Goal: Task Accomplishment & Management: Use online tool/utility

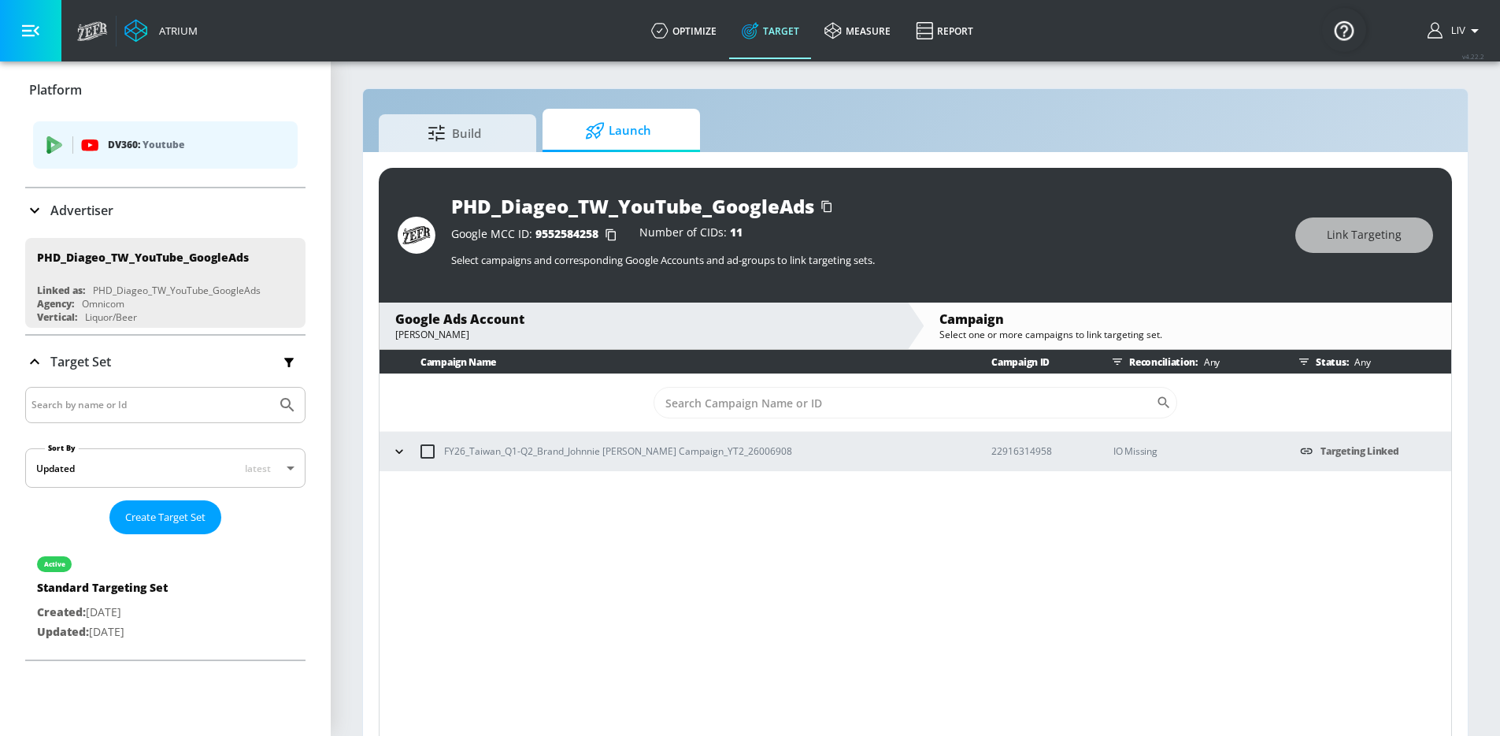
scroll to position [37, 0]
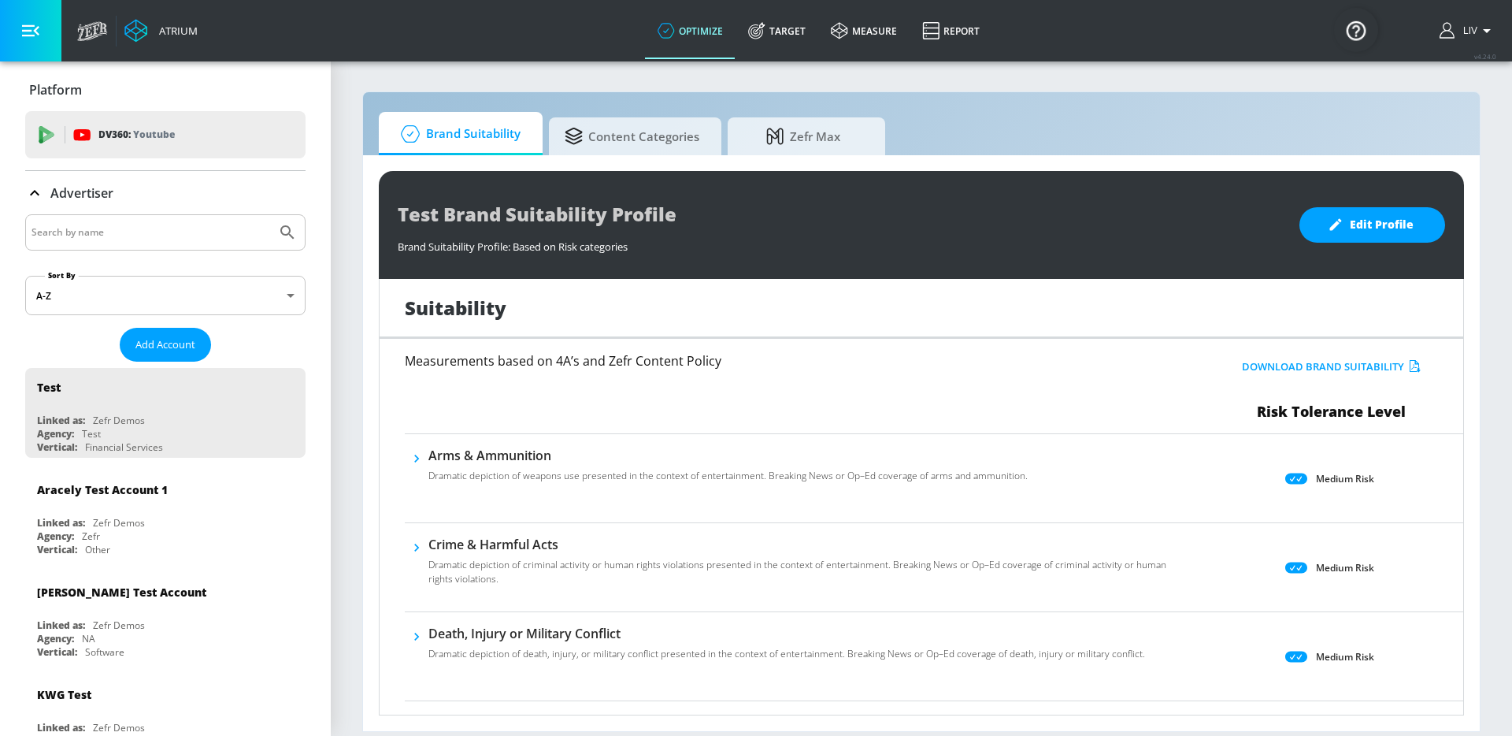
click at [108, 228] on input "Search by name" at bounding box center [151, 232] width 239 height 20
click at [270, 215] on button "Submit Search" at bounding box center [287, 232] width 35 height 35
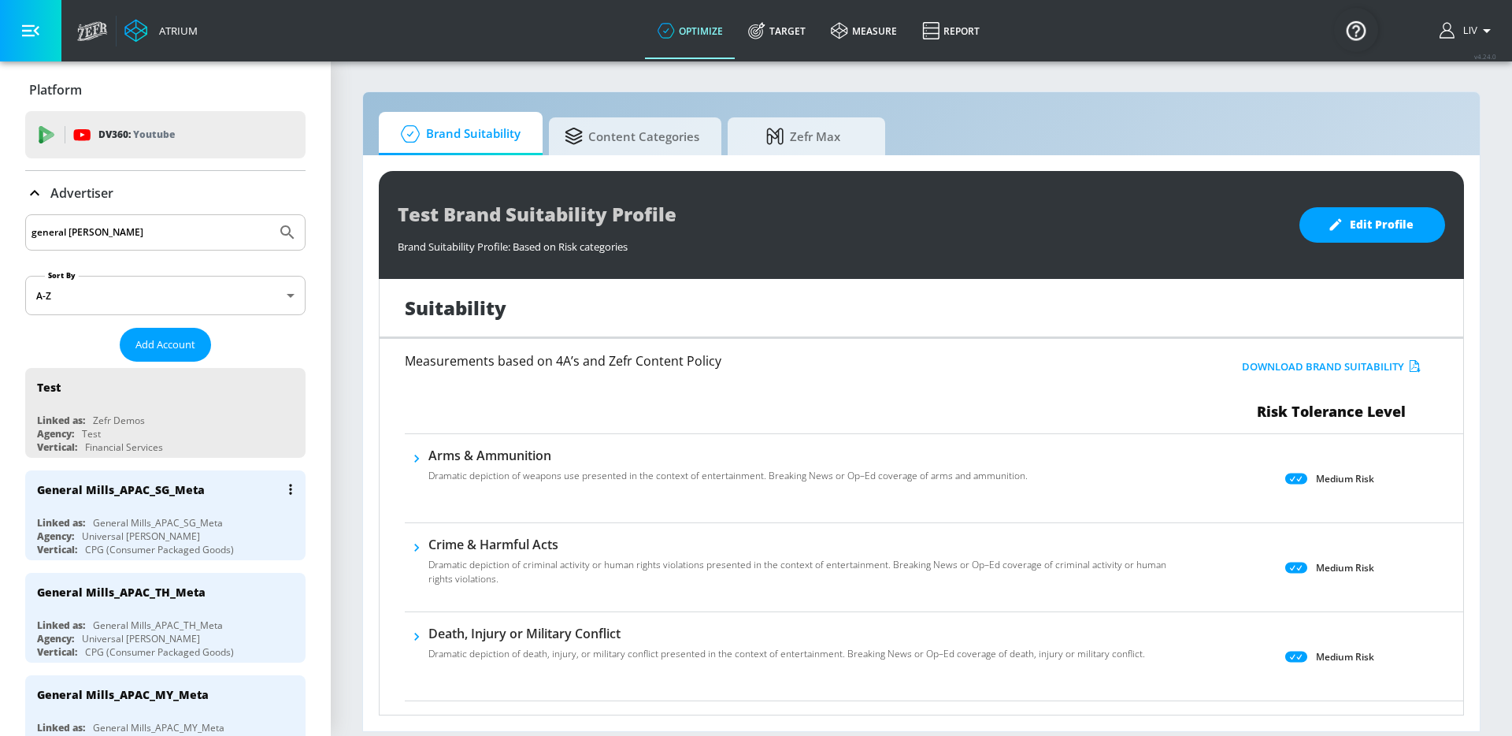
scroll to position [159, 0]
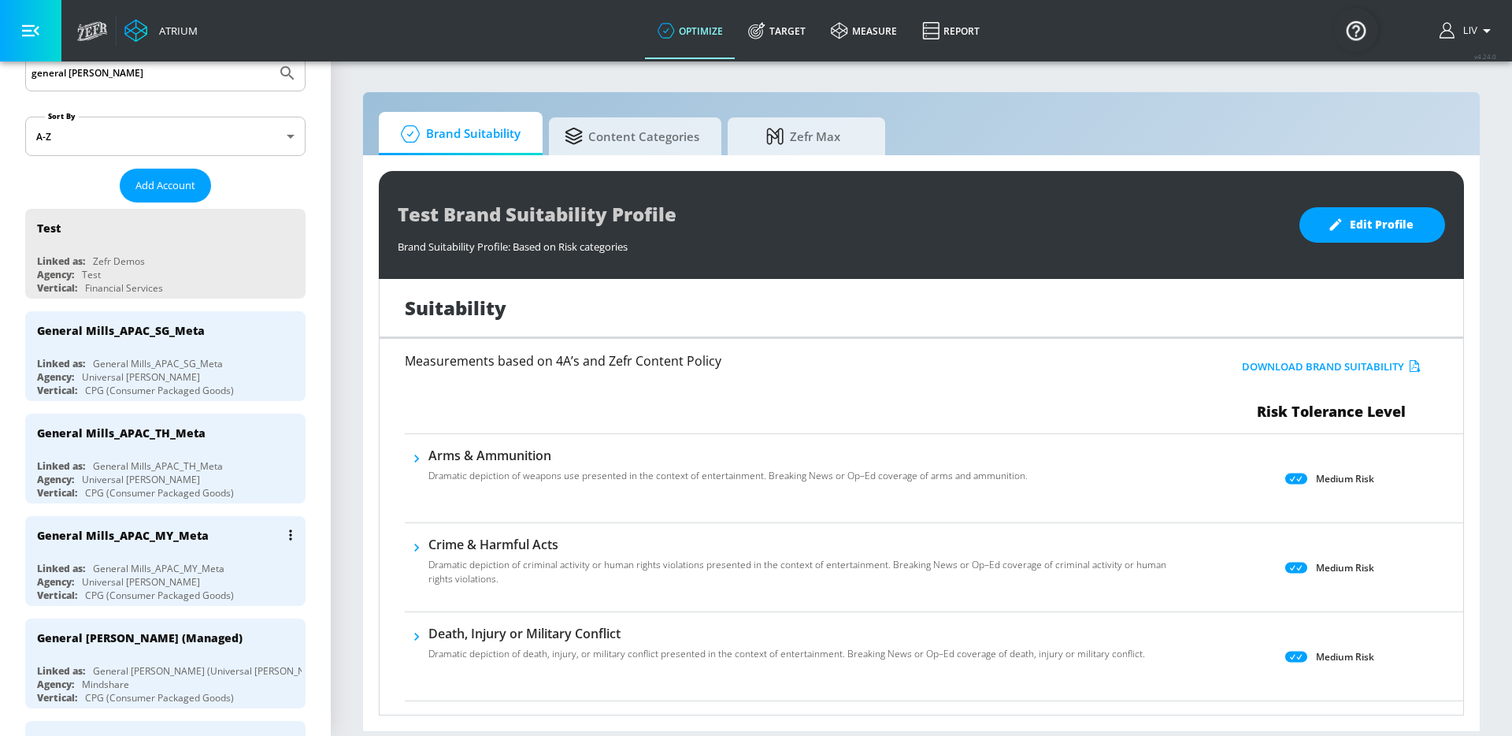
click at [213, 529] on div "General Mills_APAC_MY_Meta" at bounding box center [169, 535] width 265 height 38
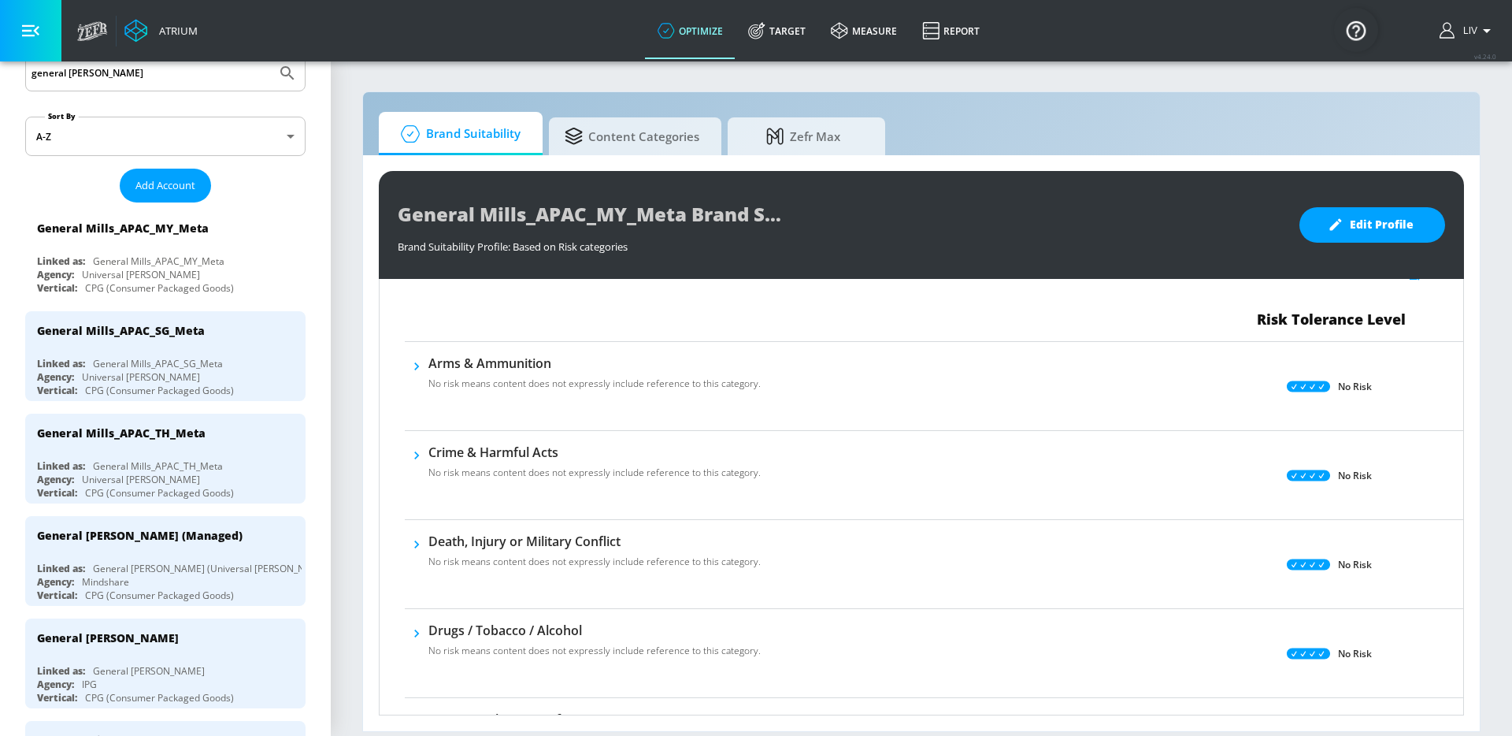
scroll to position [91, 0]
click at [169, 359] on div "General Mills_APAC_SG_Meta" at bounding box center [158, 363] width 130 height 13
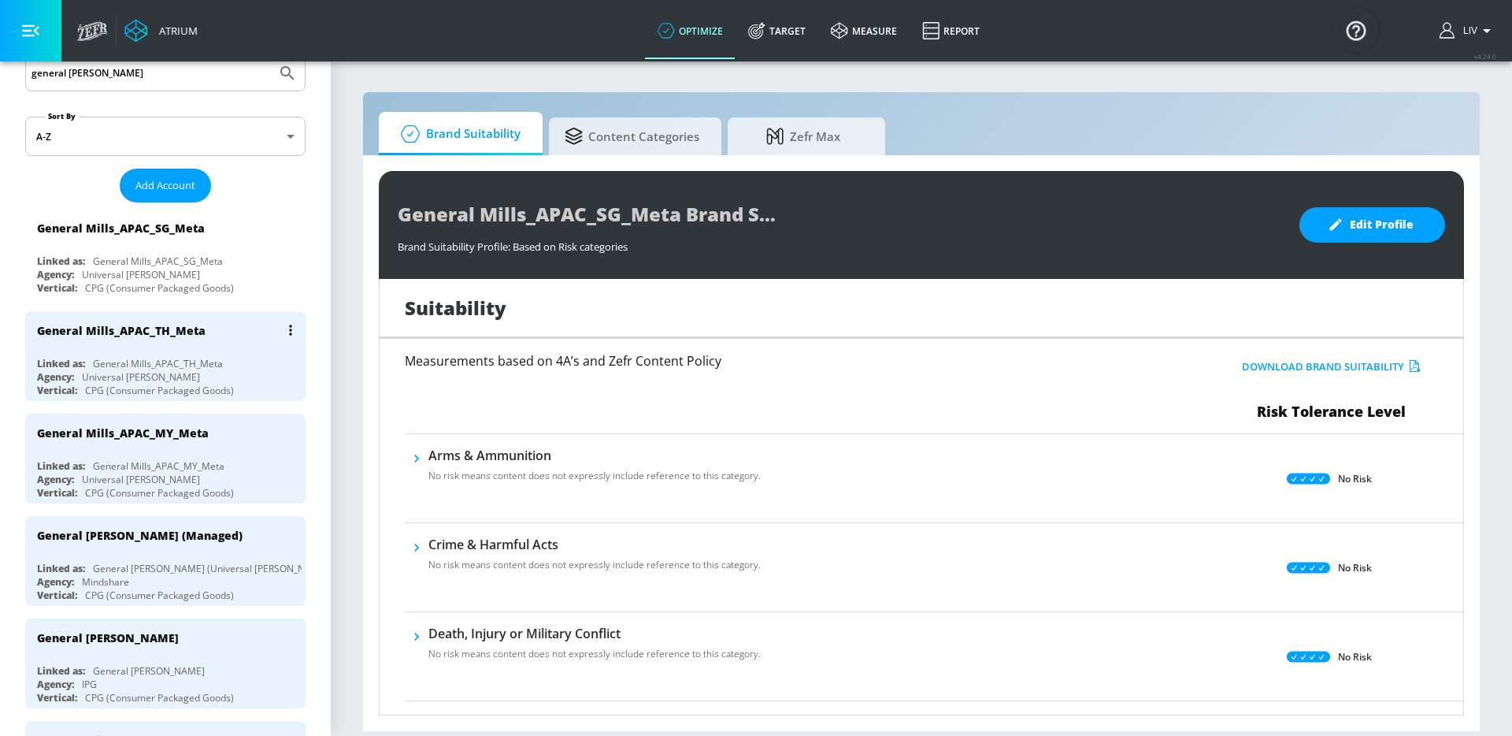
click at [195, 365] on div "General Mills_APAC_TH_Meta" at bounding box center [158, 363] width 130 height 13
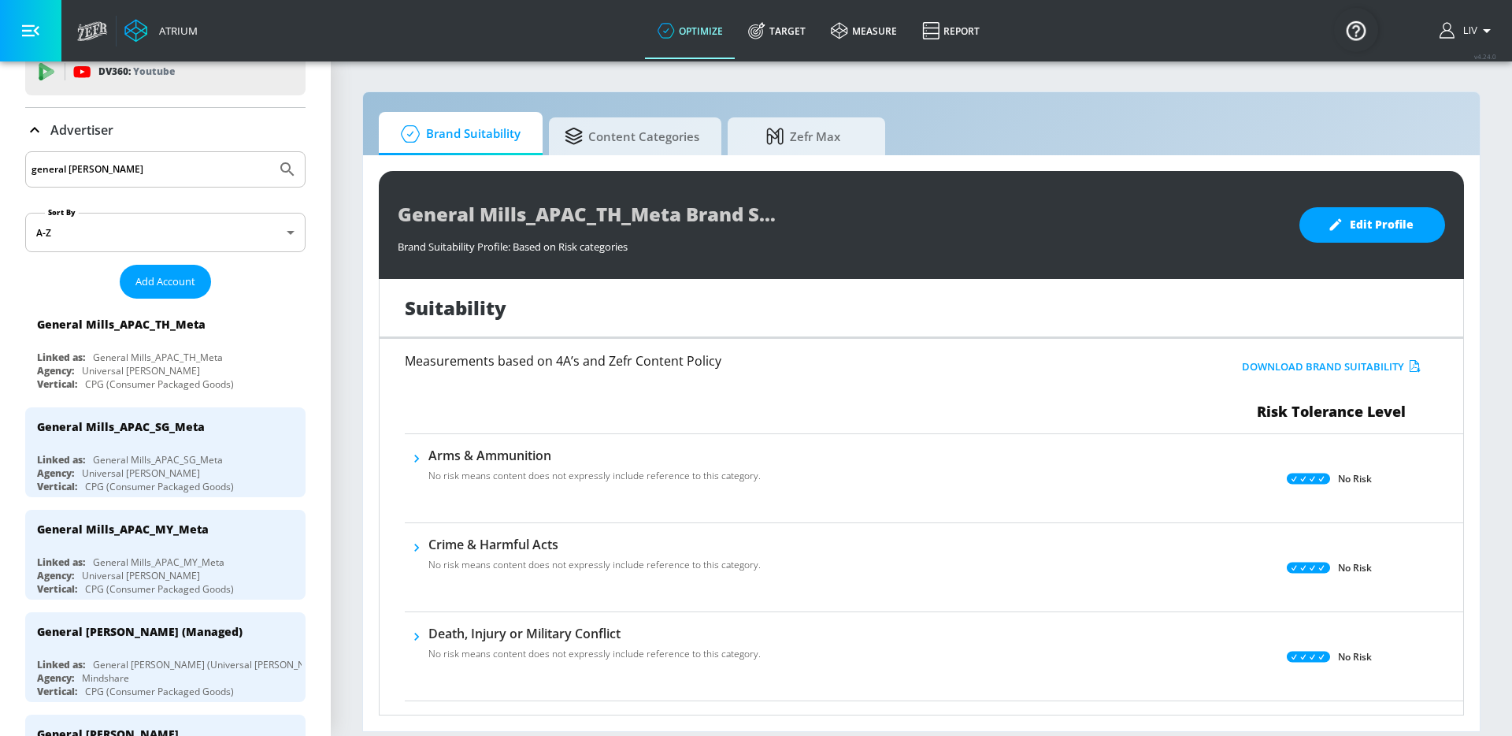
click at [71, 154] on div "general [PERSON_NAME]" at bounding box center [165, 169] width 280 height 36
click at [68, 185] on div "general [PERSON_NAME]" at bounding box center [165, 169] width 280 height 36
click at [70, 178] on input "general [PERSON_NAME]" at bounding box center [151, 169] width 239 height 20
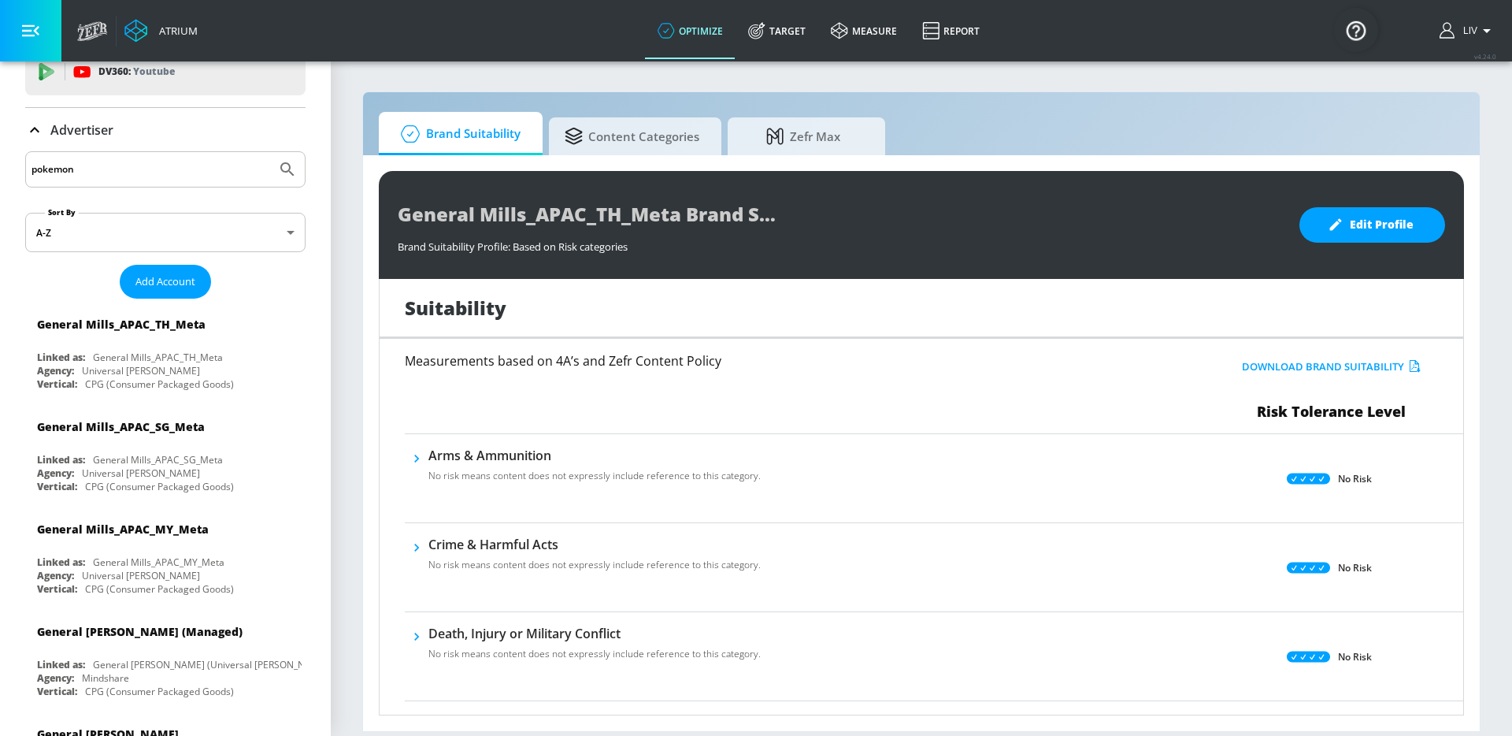
type input "pokemon"
click at [270, 152] on button "Submit Search" at bounding box center [287, 169] width 35 height 35
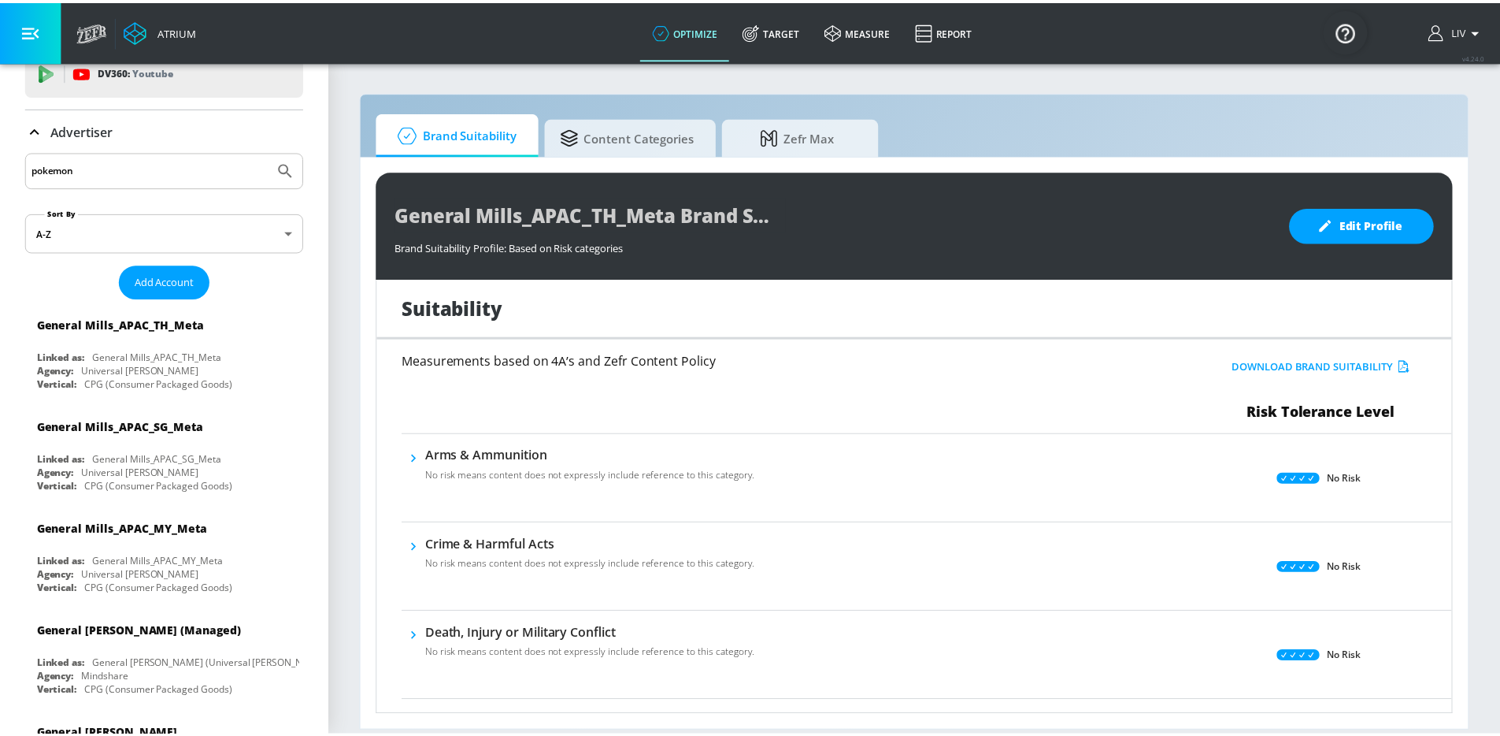
scroll to position [0, 0]
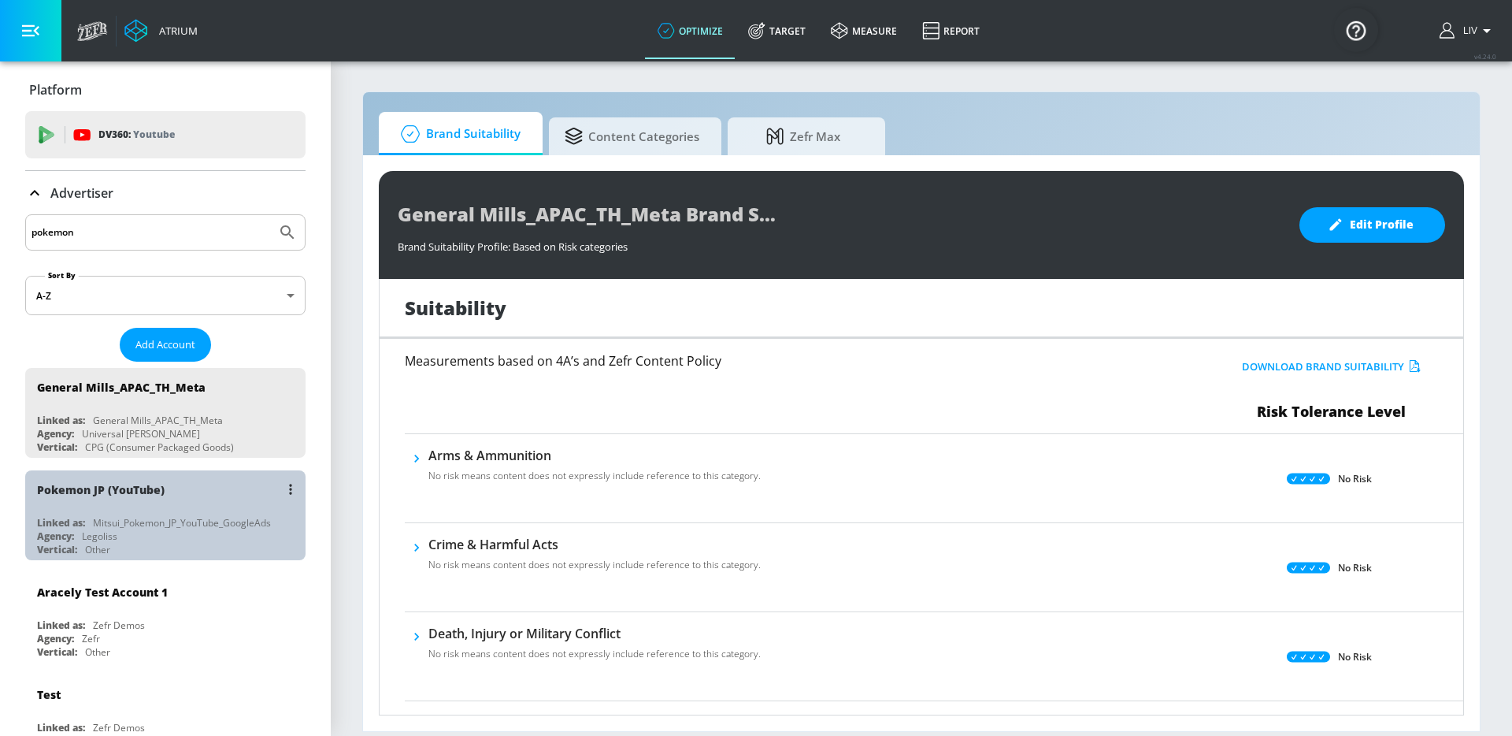
click at [169, 491] on div "Pokemon JP (YouTube)" at bounding box center [169, 489] width 265 height 38
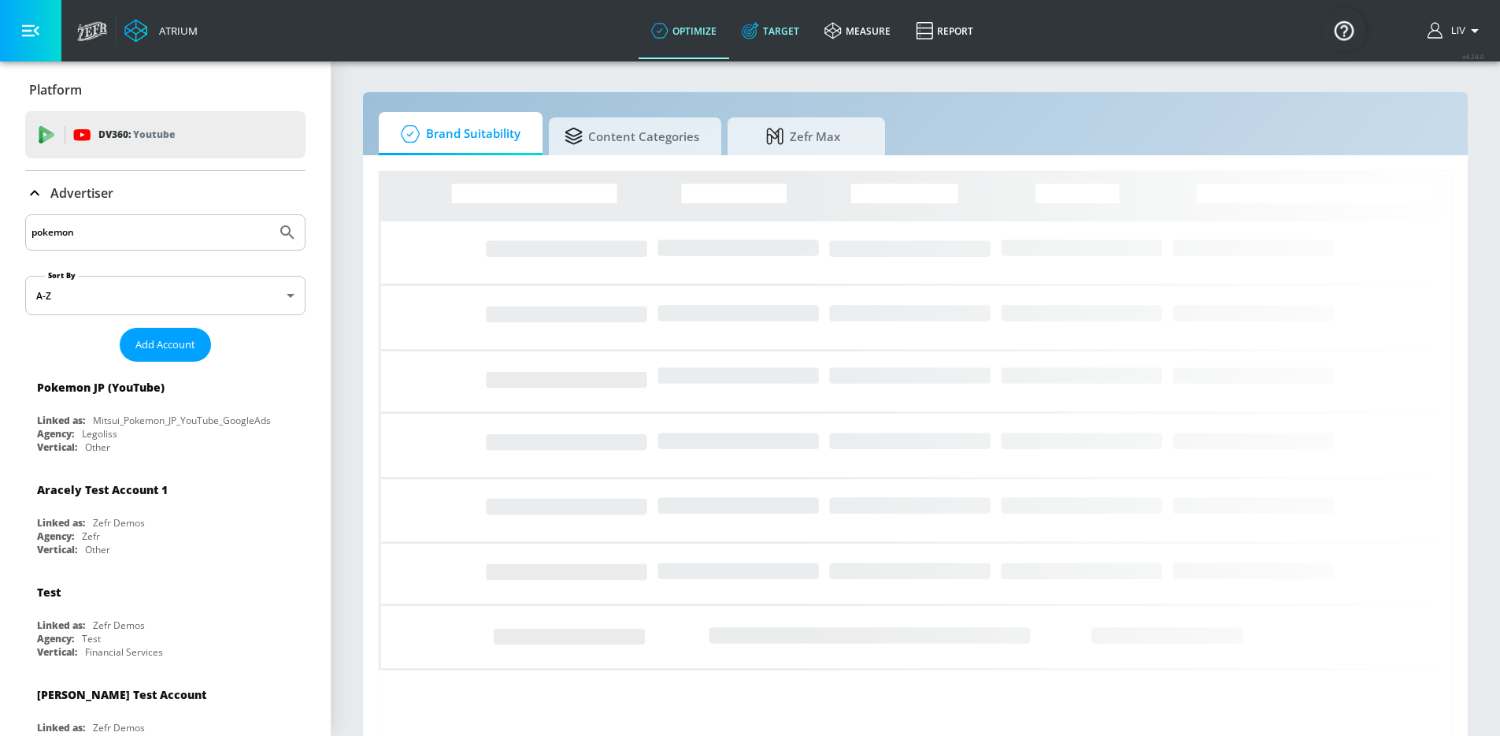
click at [781, 18] on link "Target" at bounding box center [770, 30] width 83 height 57
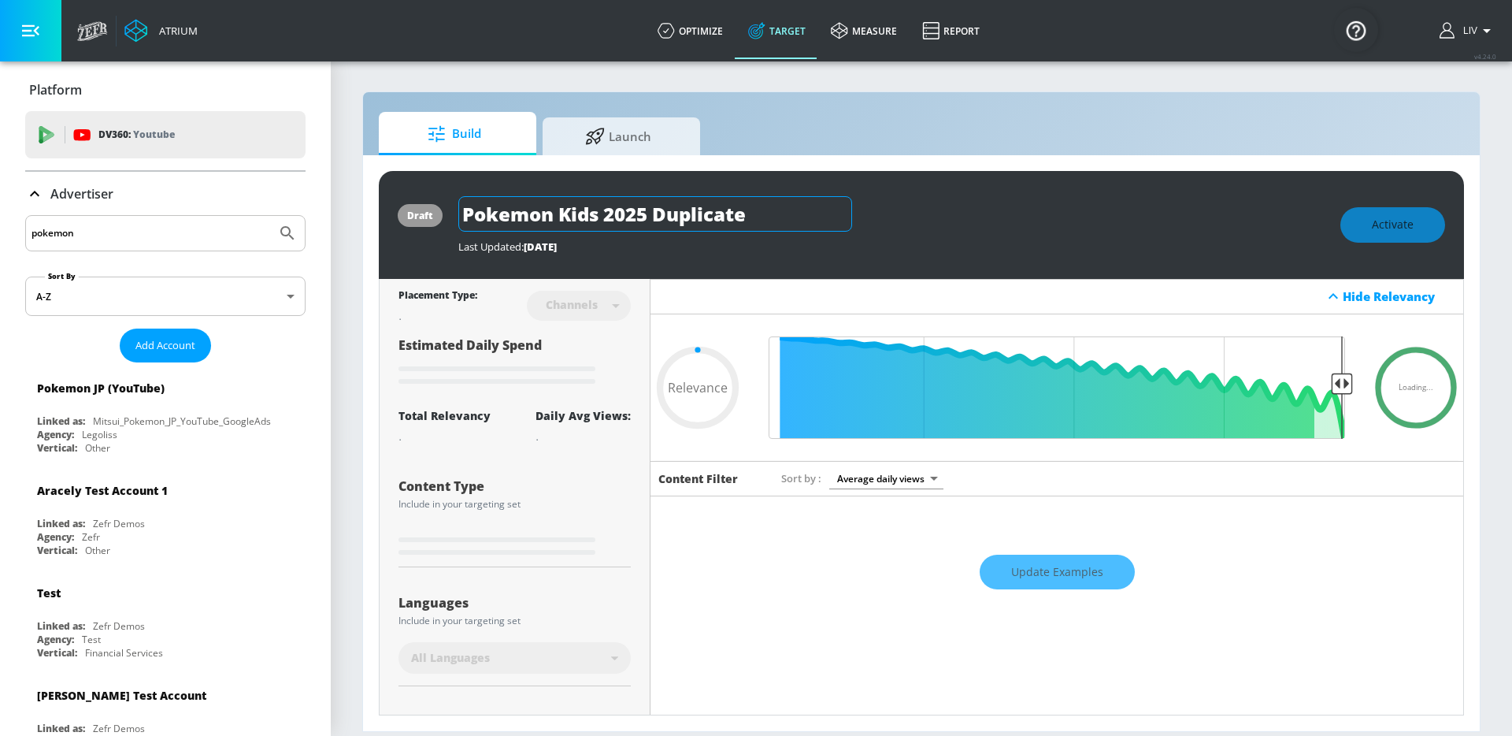
type input "0.05"
click at [650, 155] on div "draft Pokemon Kids 2025 Duplicate Last Updated: [DATE] Activate Placement Type:…" at bounding box center [921, 443] width 1117 height 576
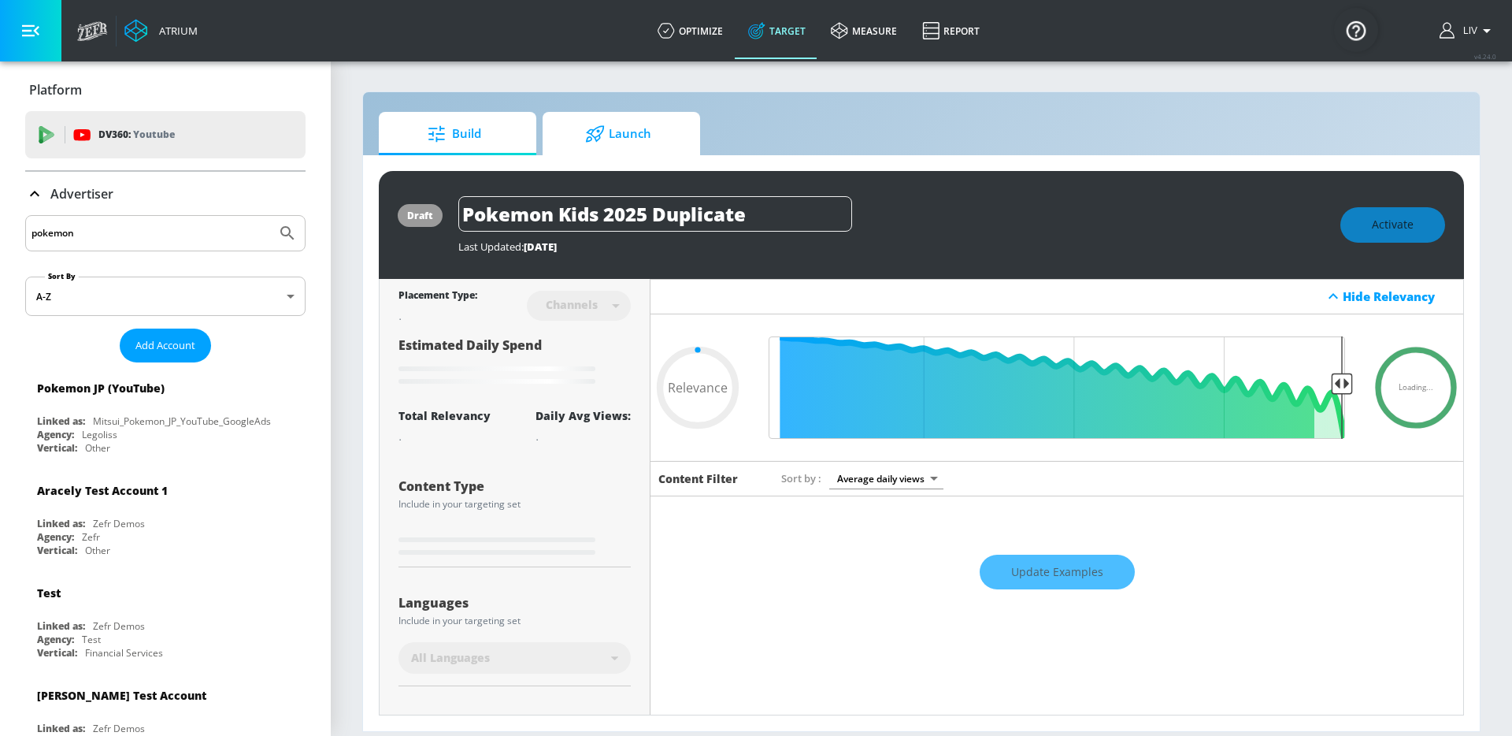
click at [651, 143] on span "Launch" at bounding box center [618, 134] width 120 height 38
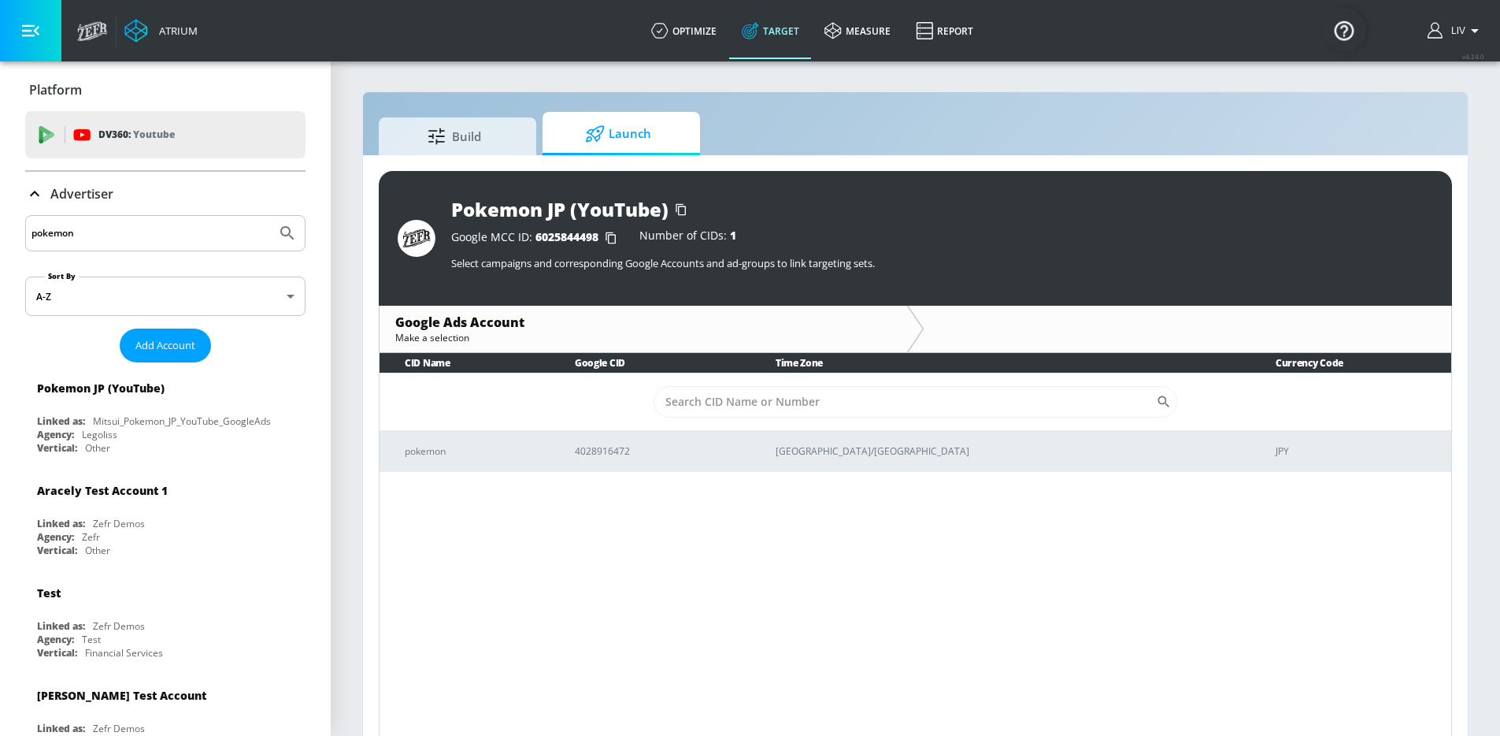
scroll to position [23, 0]
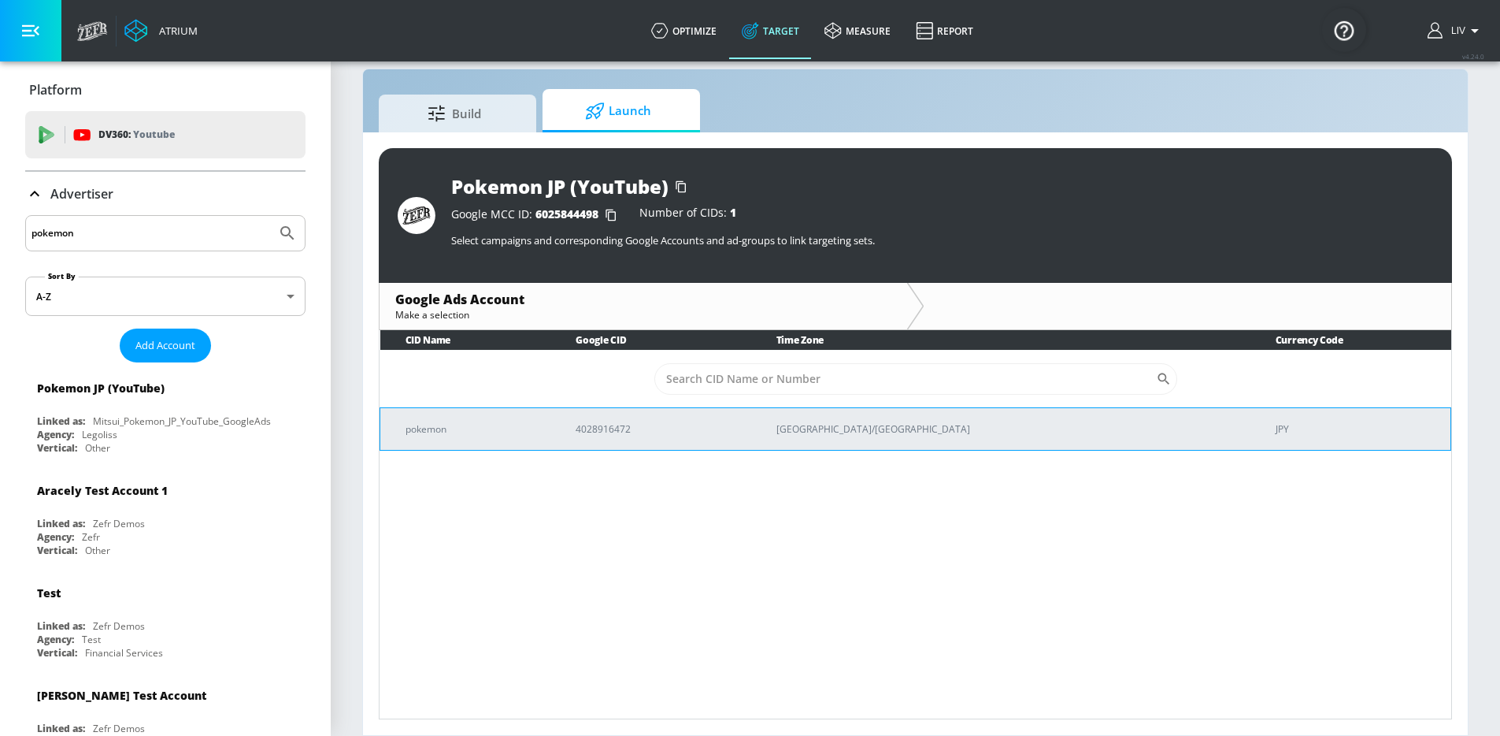
click at [551, 440] on td "pokemon" at bounding box center [465, 428] width 171 height 43
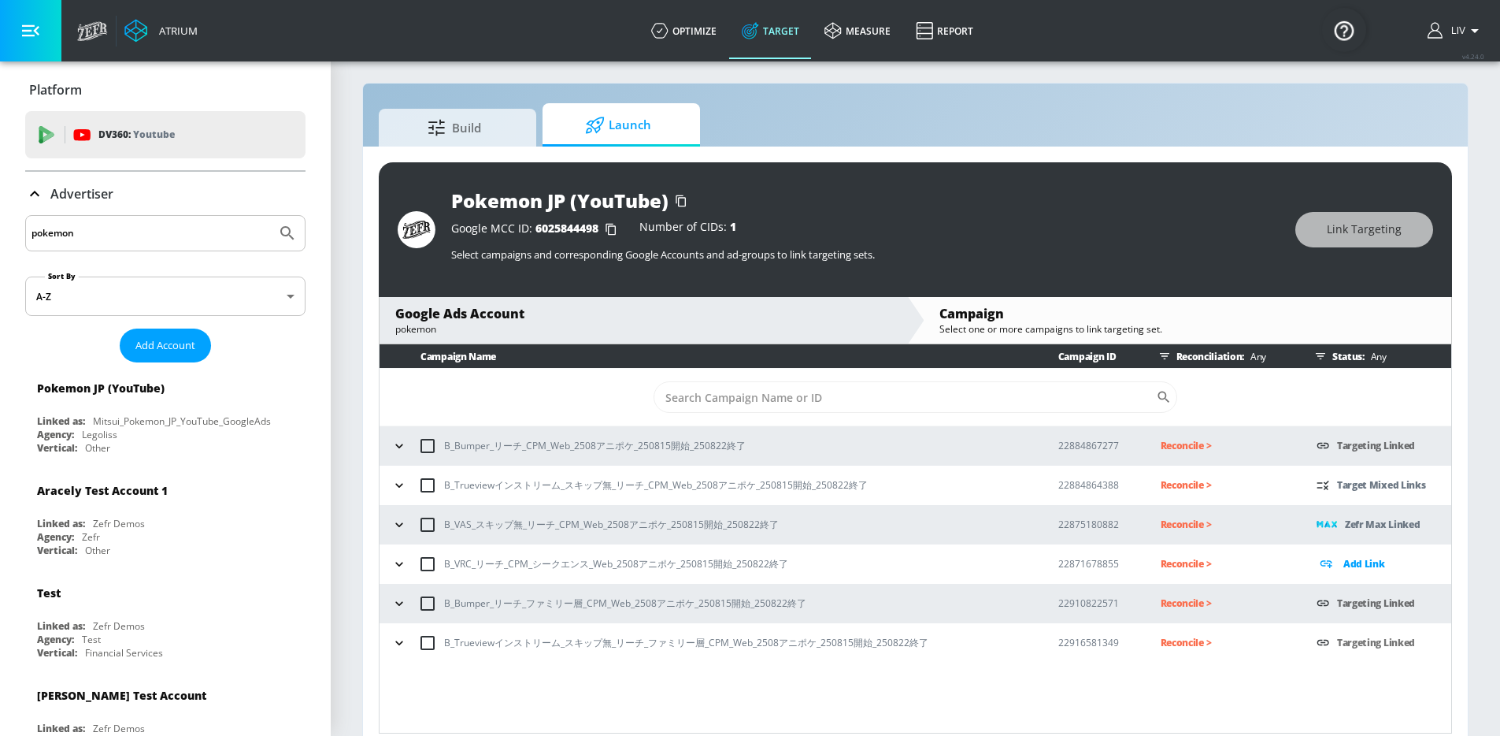
scroll to position [23, 0]
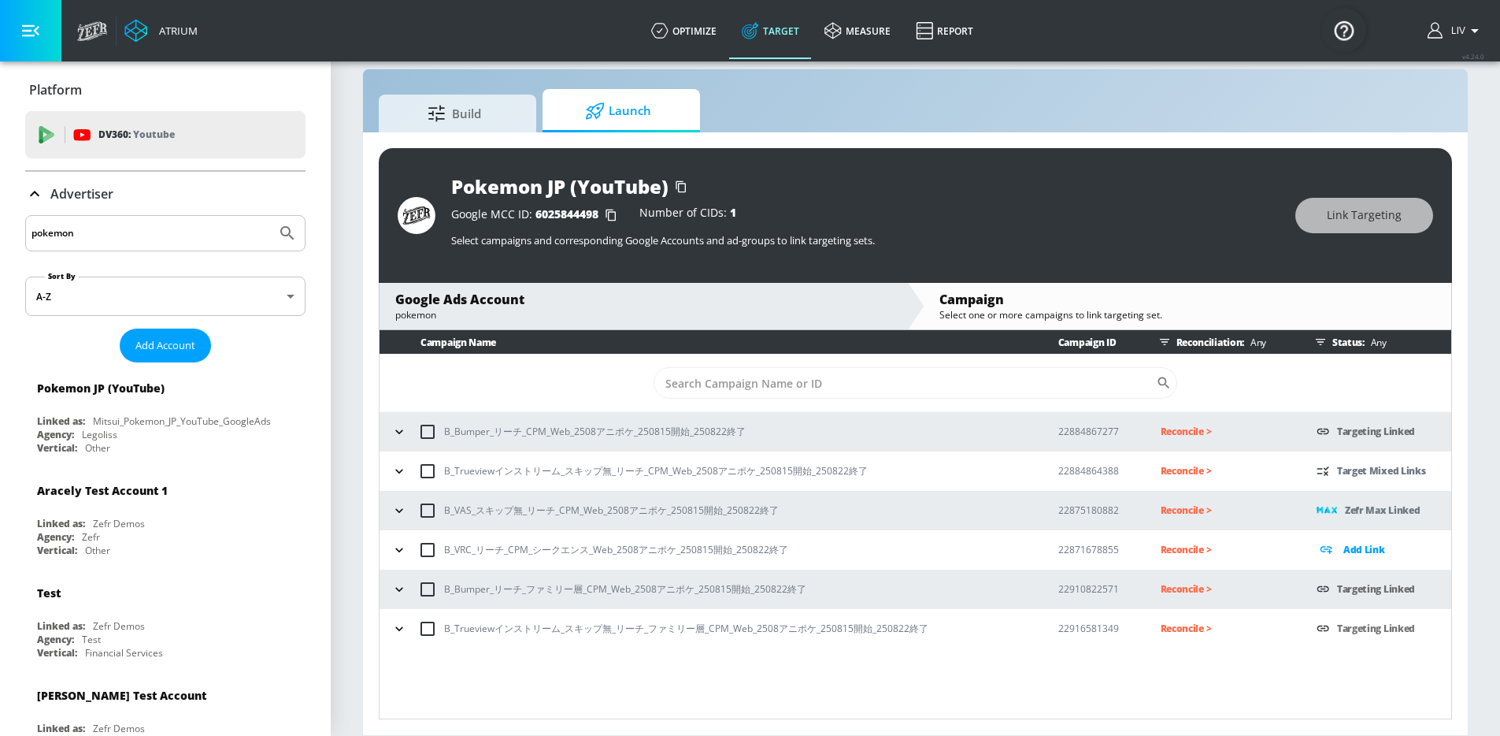
click at [1126, 124] on div "Build Launch" at bounding box center [916, 110] width 1074 height 43
click at [406, 472] on icon "button" at bounding box center [399, 471] width 16 height 16
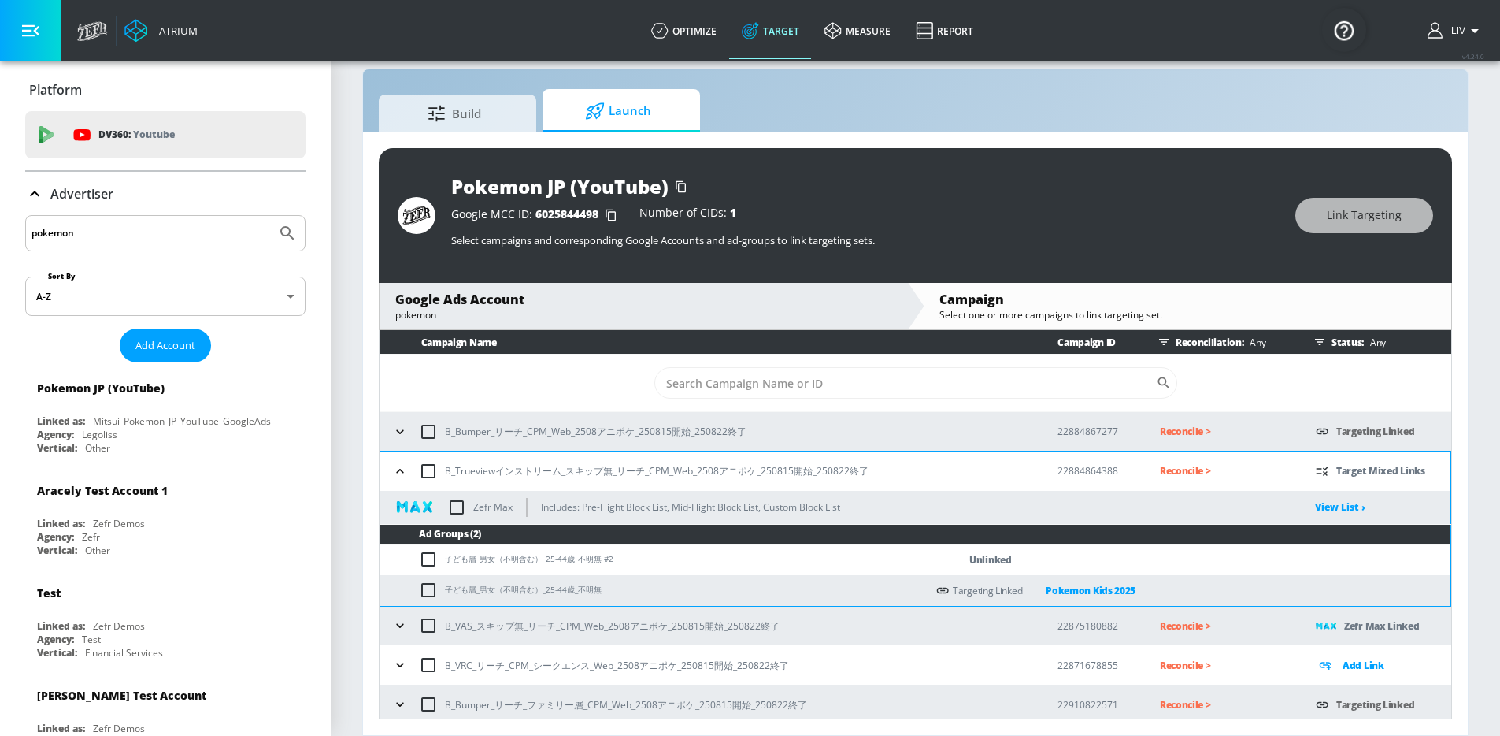
click at [424, 471] on input "checkbox" at bounding box center [428, 470] width 33 height 33
checkbox input "true"
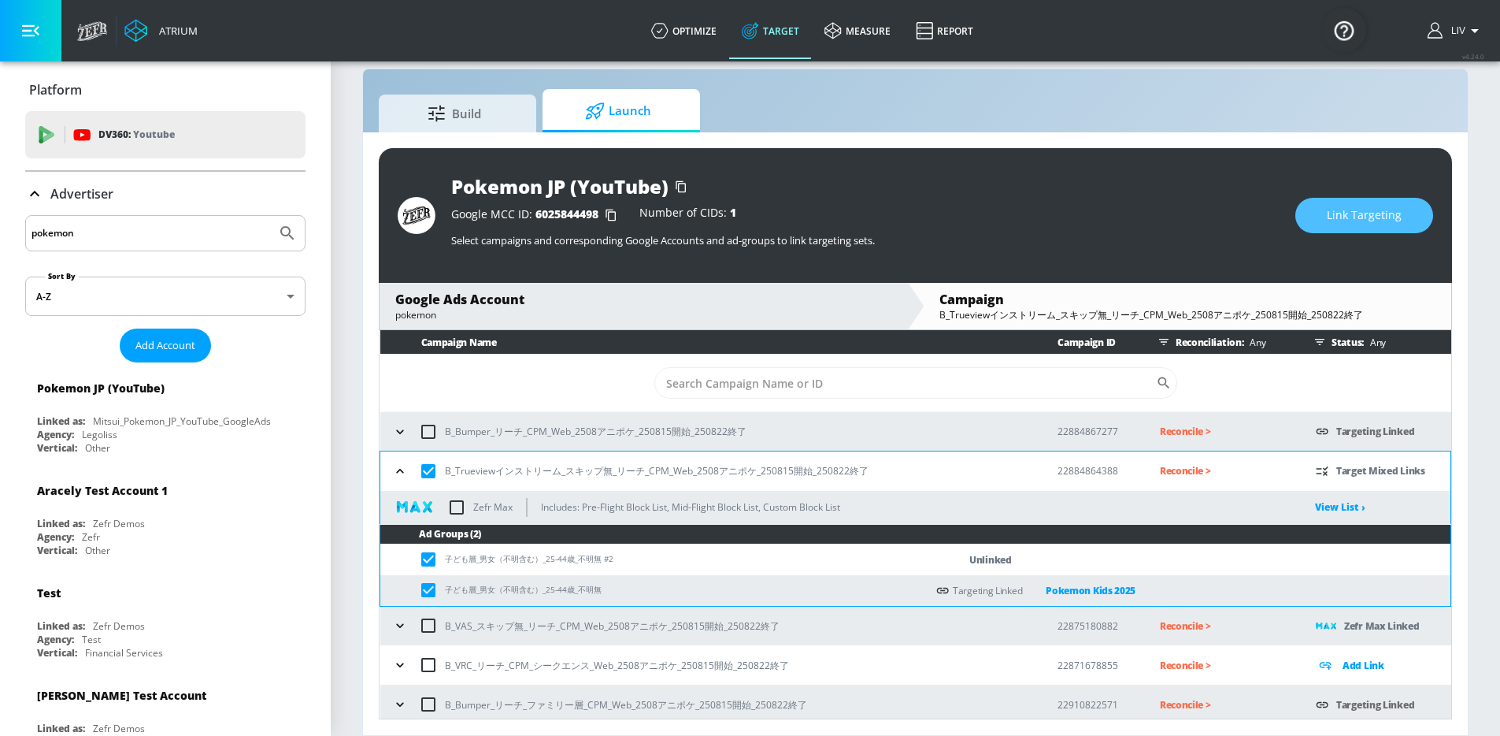
click at [1393, 219] on span "Link Targeting" at bounding box center [1364, 216] width 75 height 20
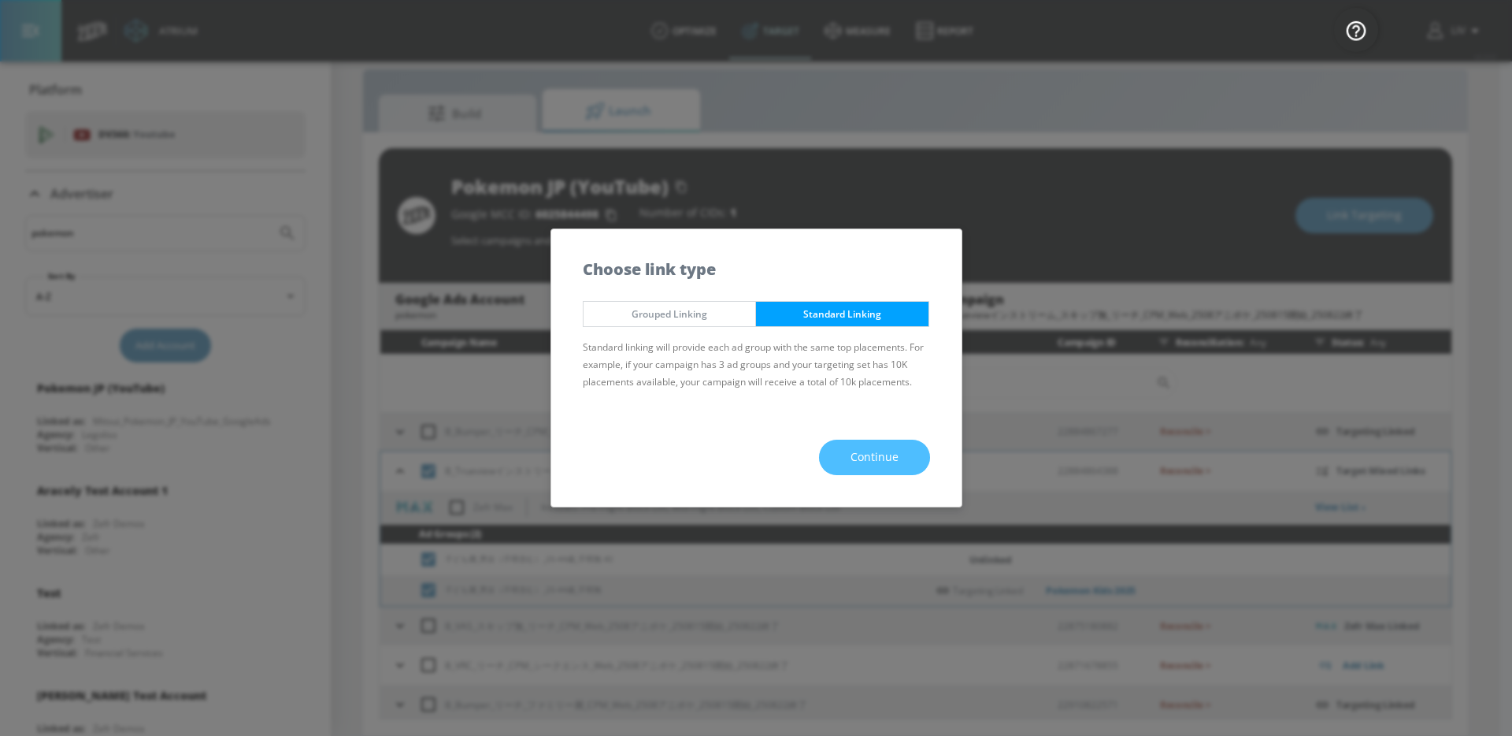
click at [873, 464] on span "Continue" at bounding box center [875, 457] width 48 height 20
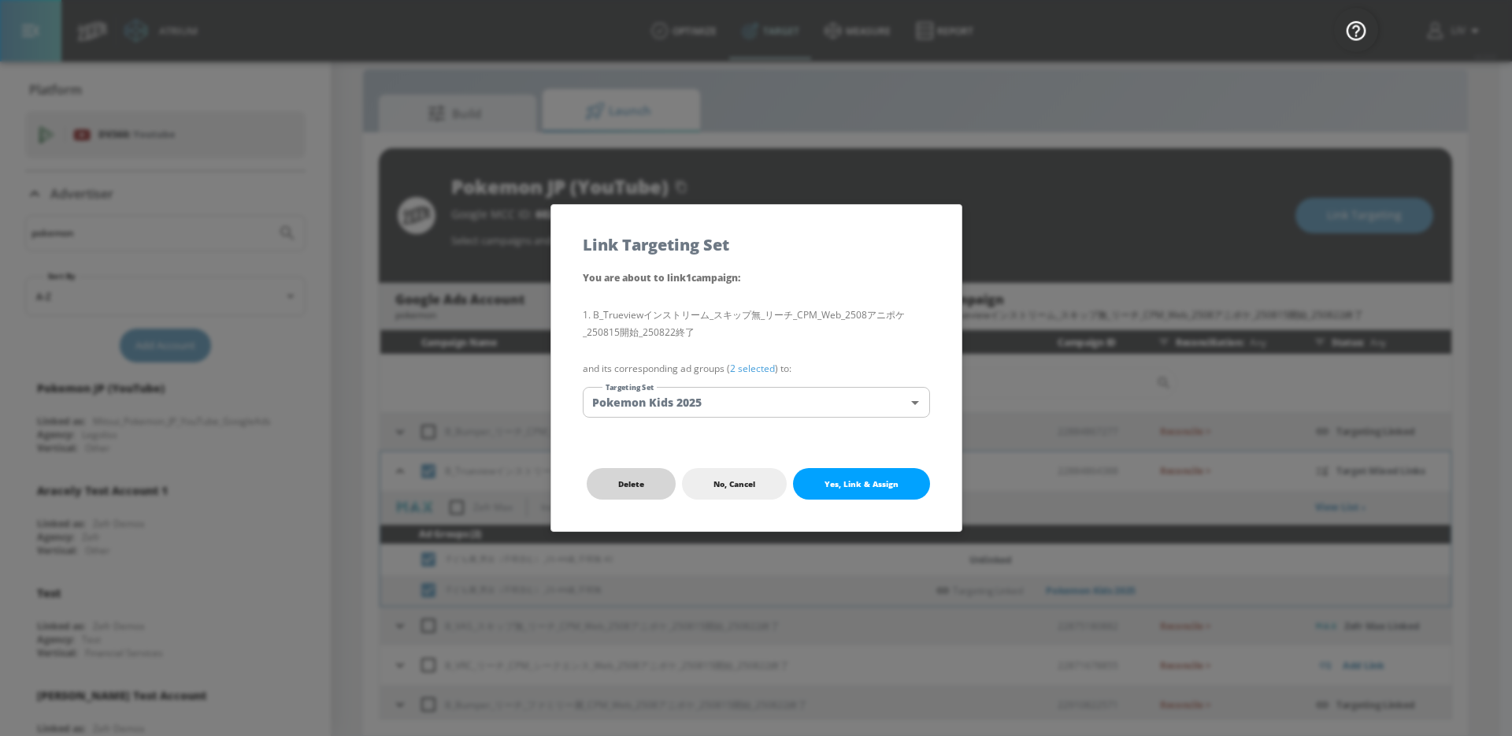
click at [655, 484] on button "Delete" at bounding box center [631, 484] width 89 height 32
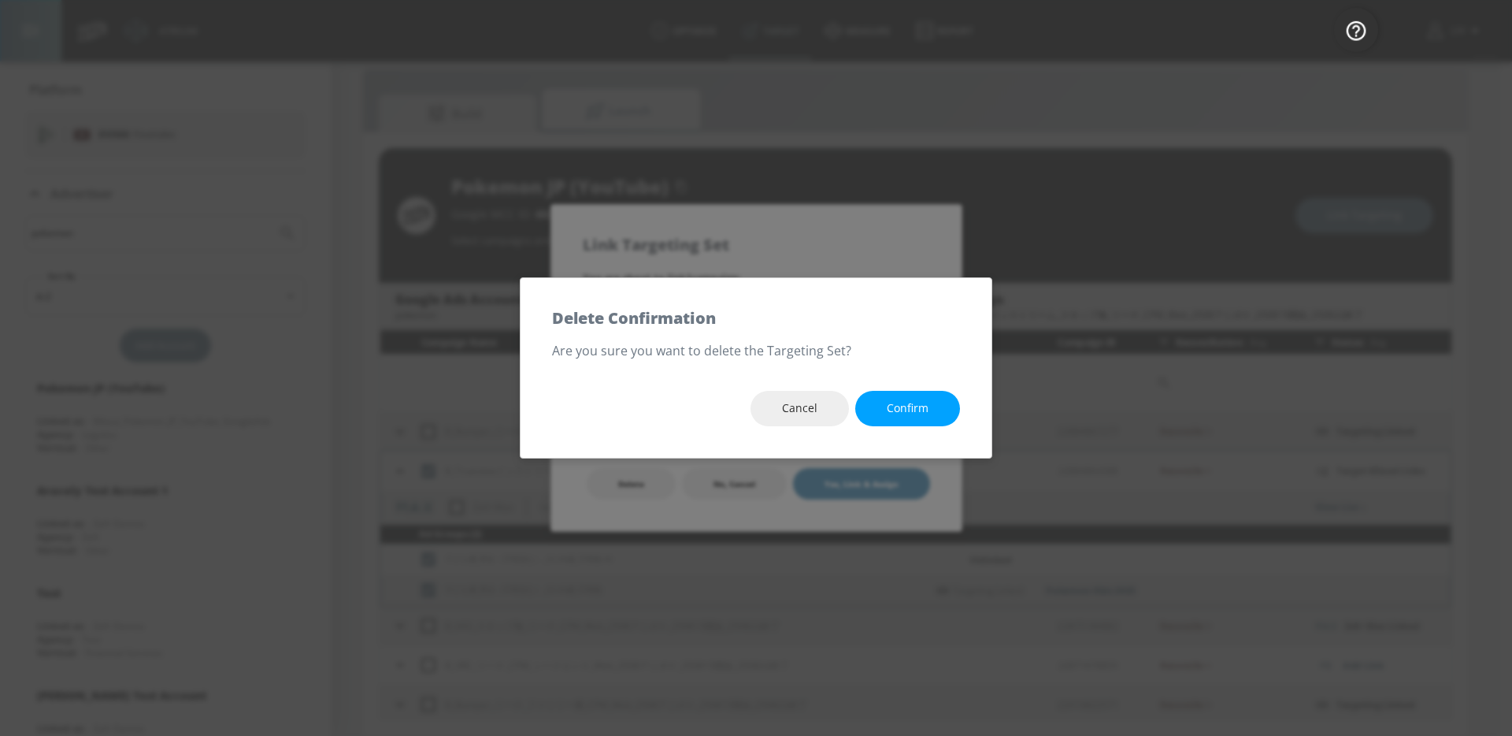
click at [891, 415] on span "Confirm" at bounding box center [908, 409] width 42 height 20
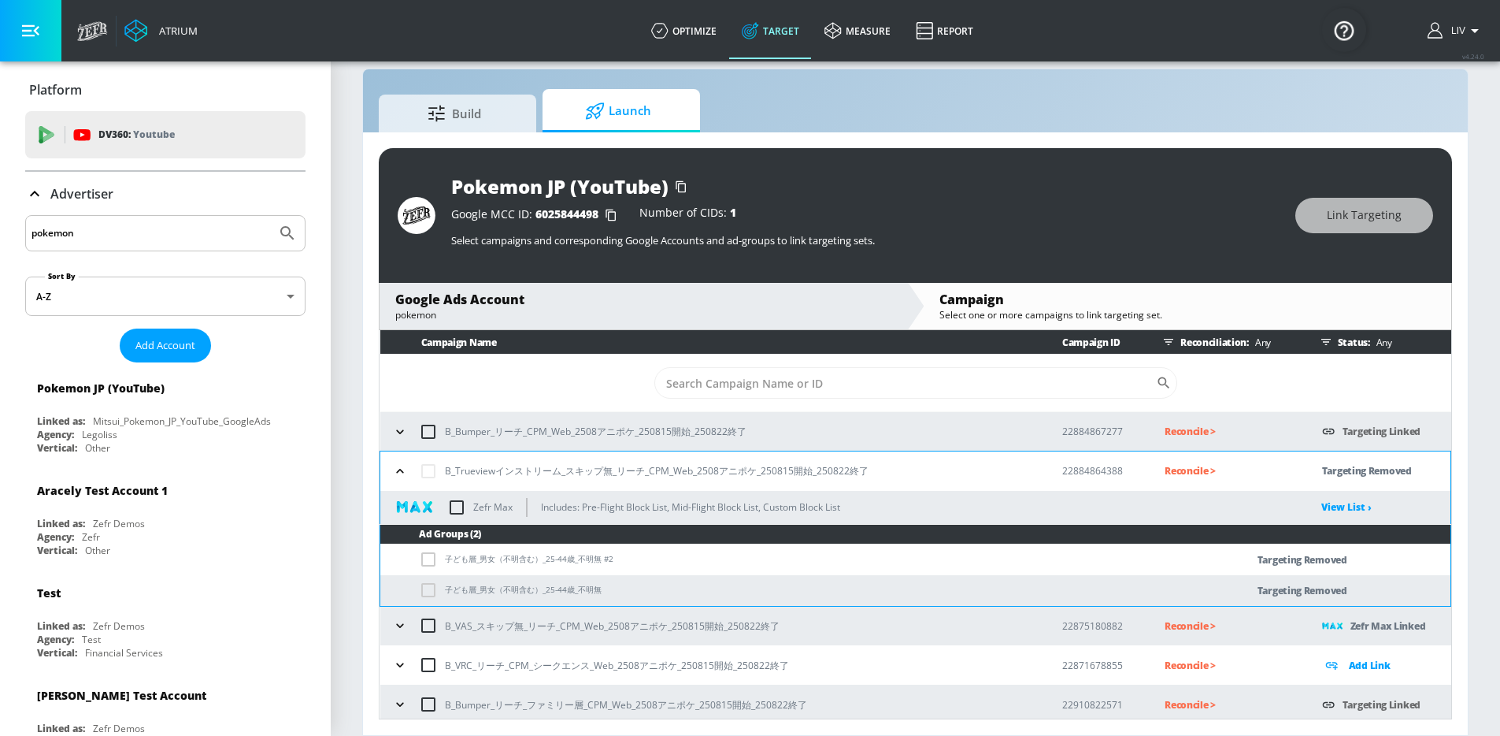
click at [1219, 109] on div "Build Launch" at bounding box center [916, 110] width 1074 height 43
click at [1122, 212] on div "Google MCC ID: 6025844498 Number of CIDs: 1" at bounding box center [865, 215] width 829 height 16
click at [393, 433] on icon "button" at bounding box center [400, 432] width 16 height 16
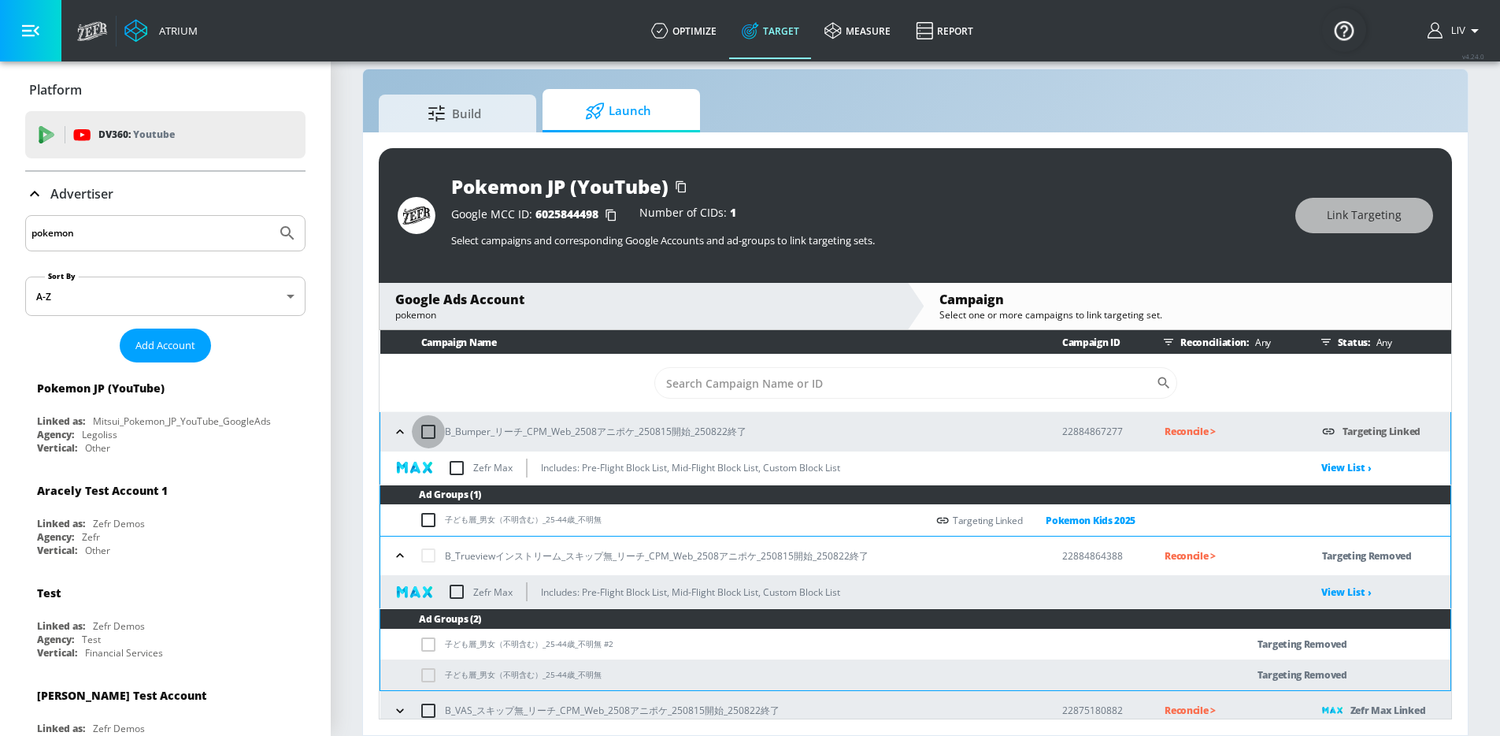
click at [433, 440] on input "checkbox" at bounding box center [428, 431] width 33 height 33
checkbox input "true"
click at [1383, 211] on span "Link Targeting" at bounding box center [1364, 216] width 75 height 20
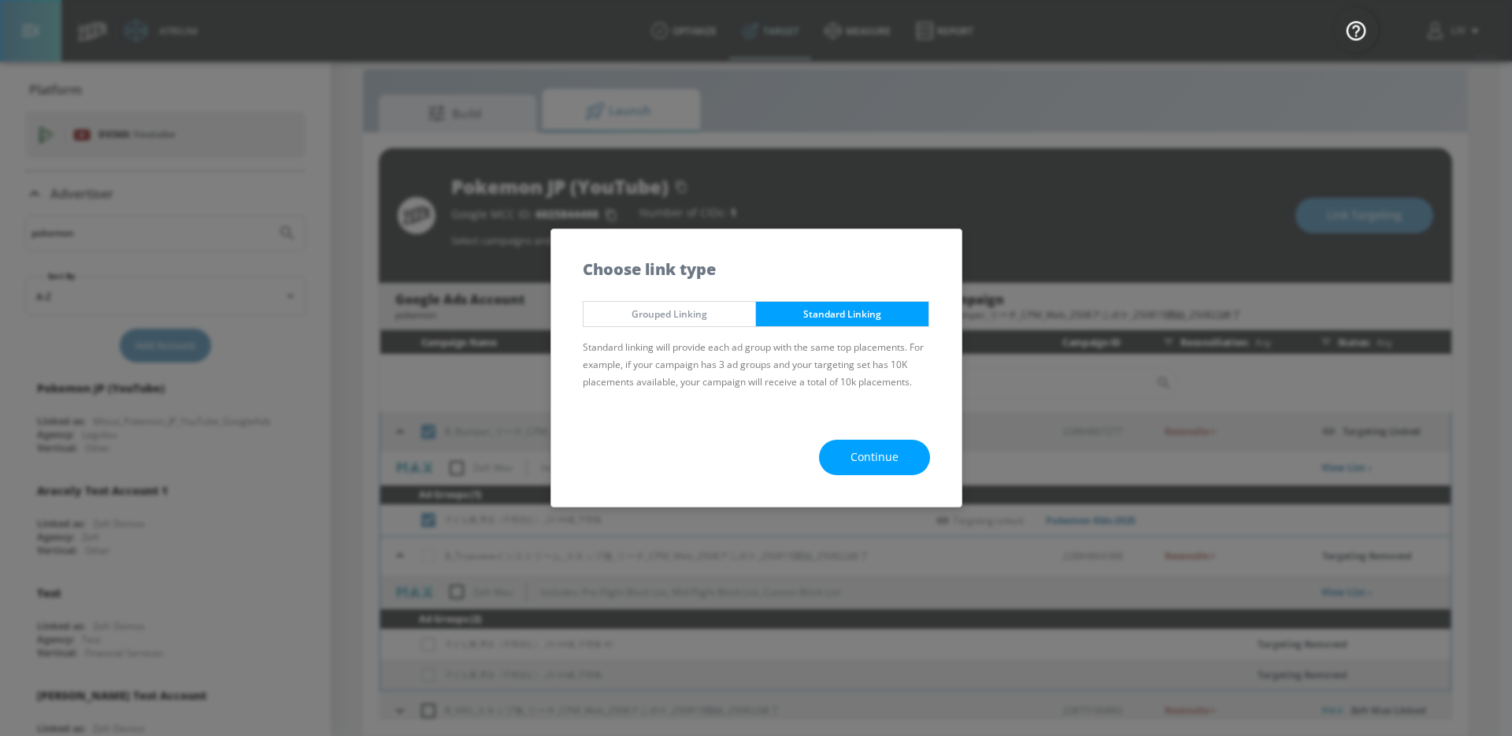
click at [888, 444] on button "Continue" at bounding box center [874, 457] width 111 height 35
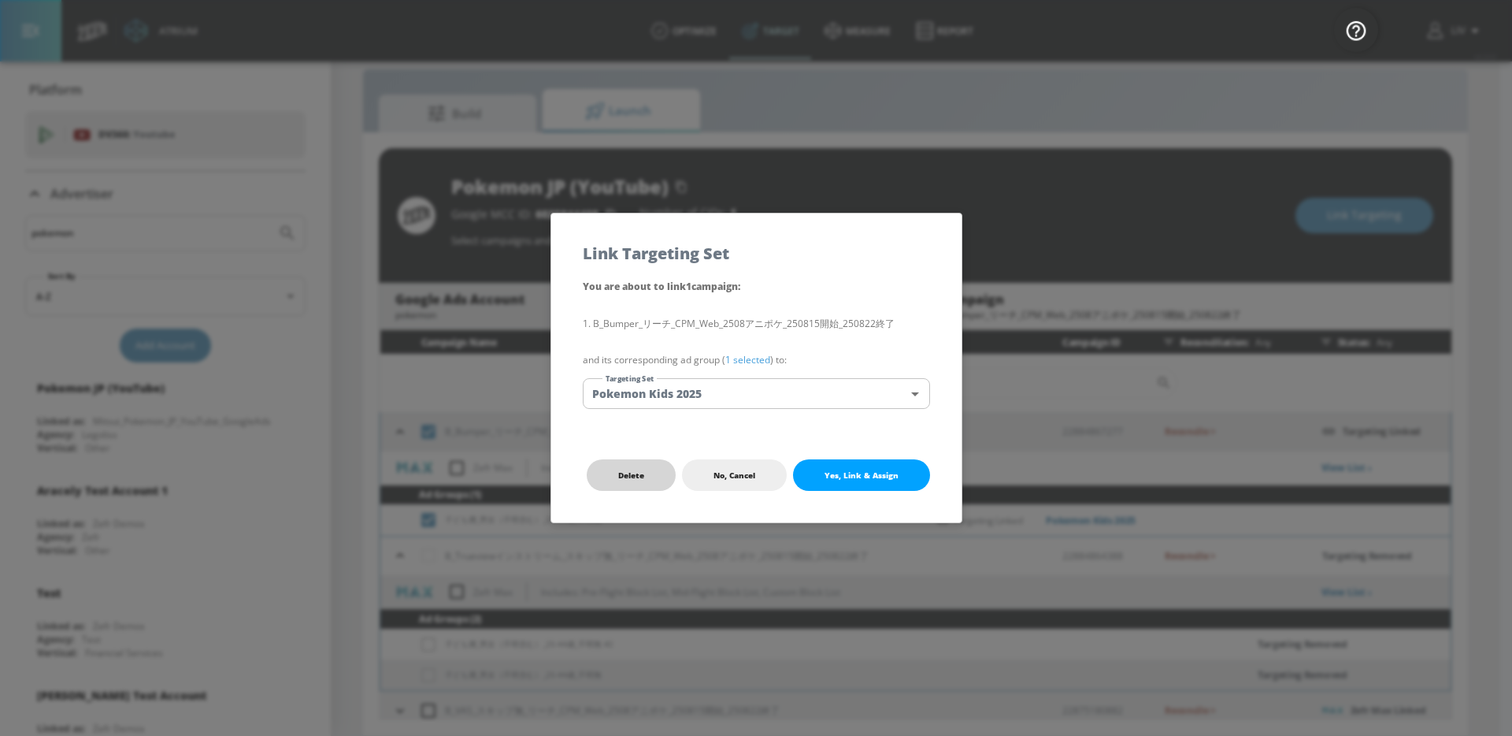
click at [662, 460] on button "Delete" at bounding box center [631, 475] width 89 height 32
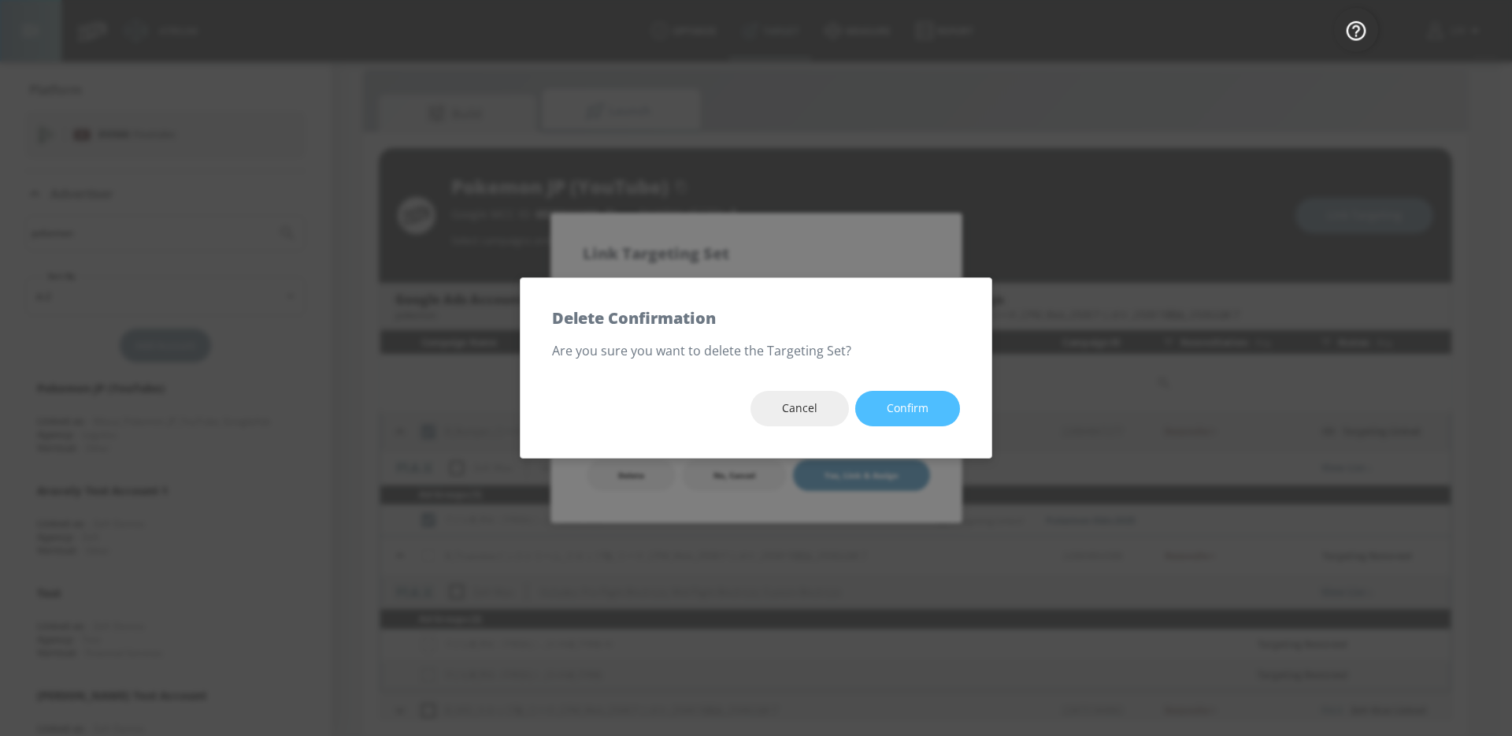
click at [912, 406] on span "Confirm" at bounding box center [908, 409] width 42 height 20
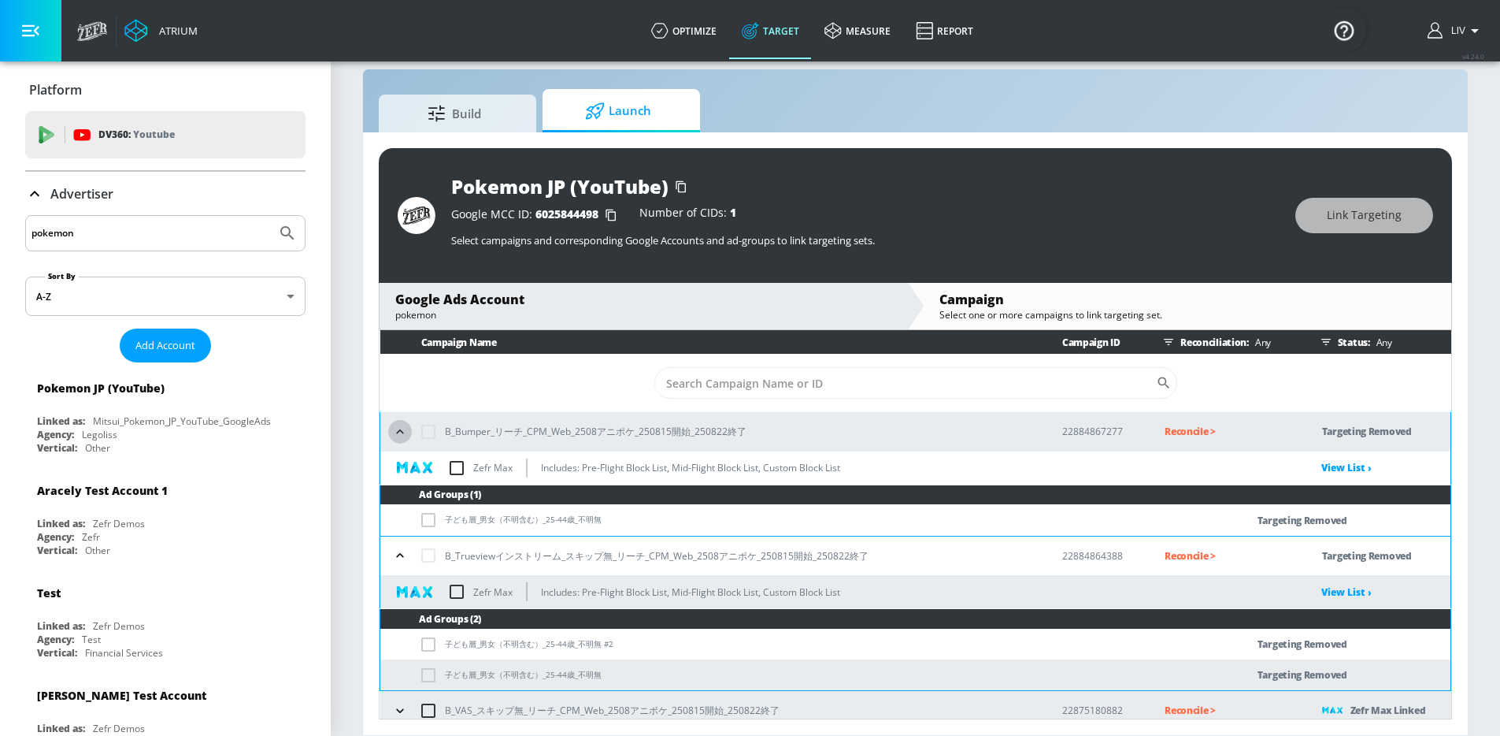
click at [397, 429] on icon "button" at bounding box center [400, 432] width 16 height 16
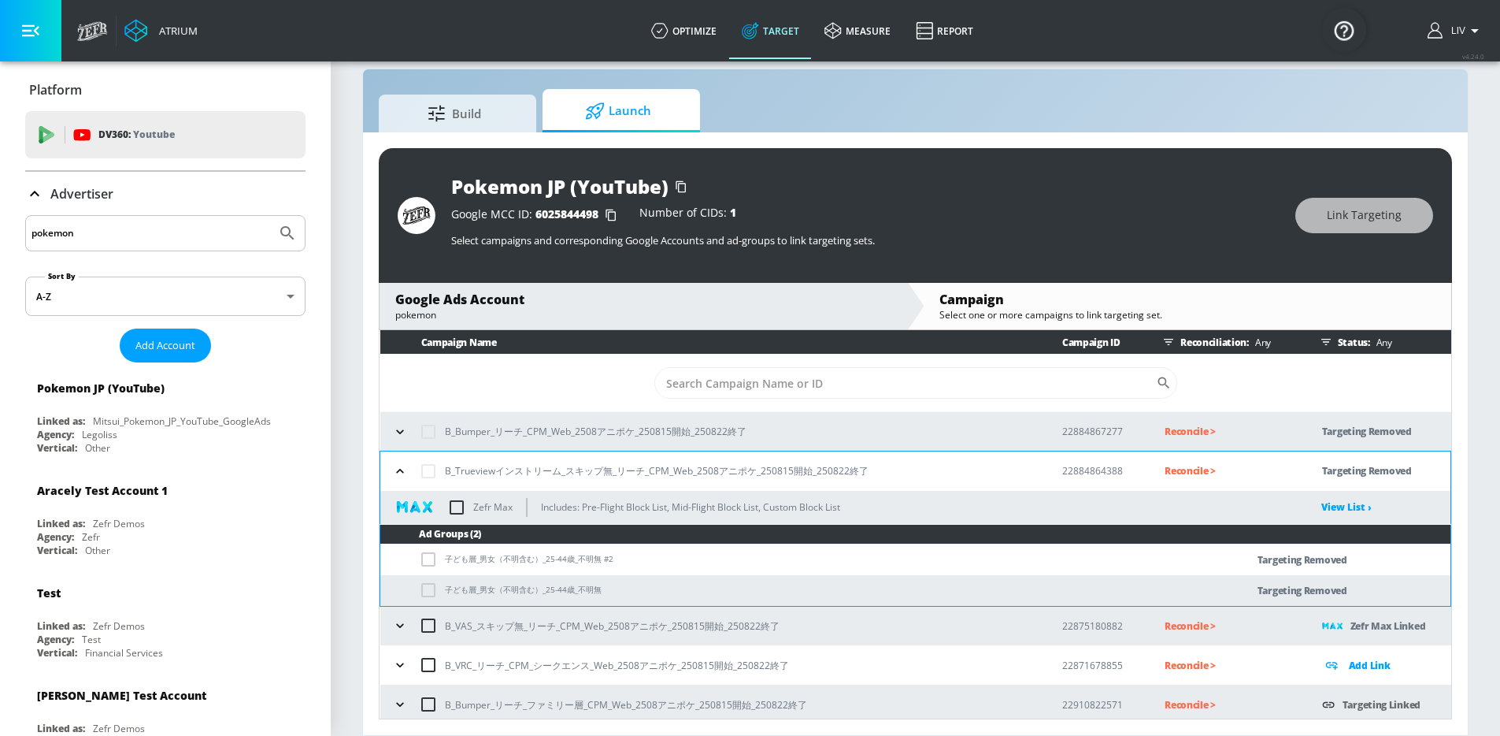
click at [398, 469] on icon "button" at bounding box center [400, 471] width 16 height 16
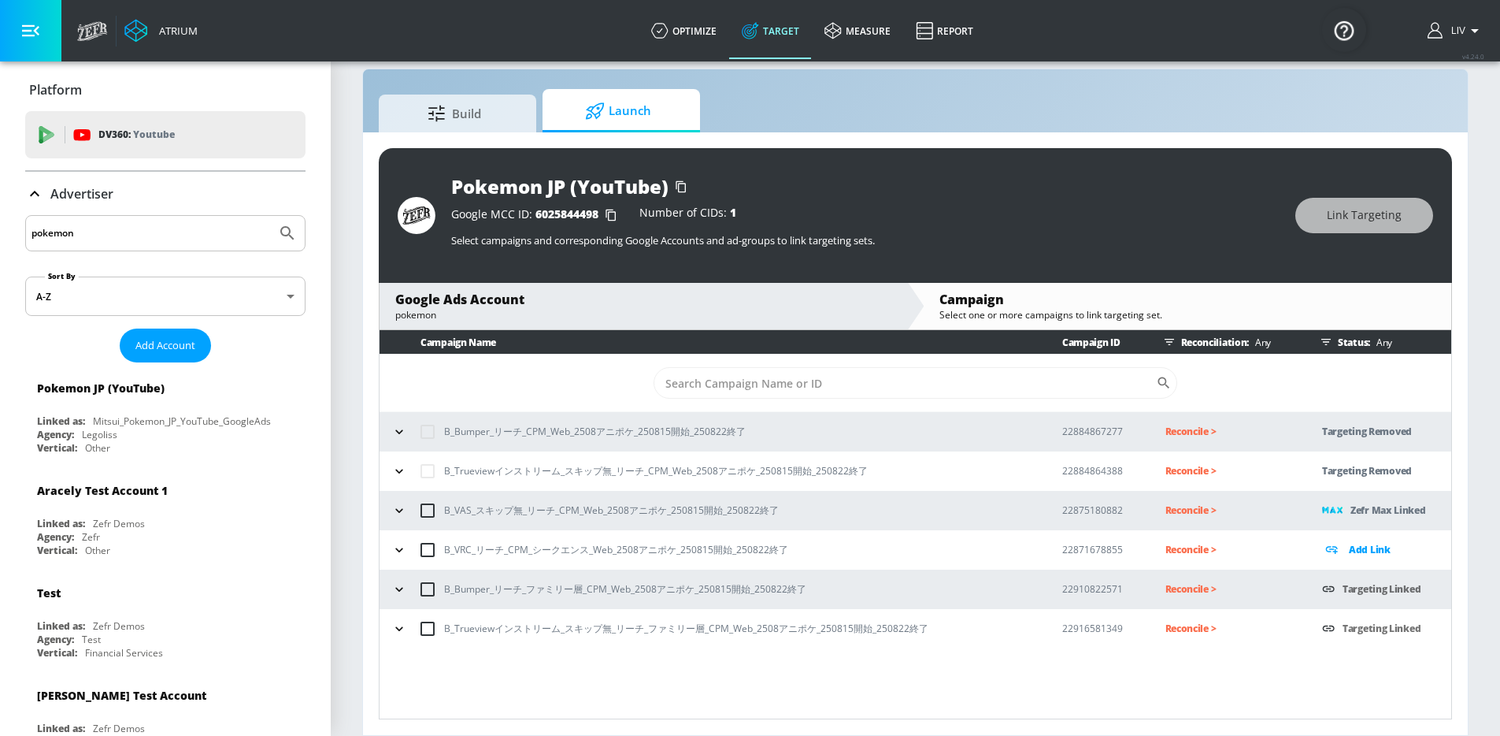
click at [1132, 83] on div "Build Launch Pokemon JP (YouTube) Google MCC ID: 6025844498 Number of CIDs: 1 S…" at bounding box center [915, 402] width 1107 height 667
click at [1200, 66] on section "Build Launch Pokemon JP (YouTube) Google MCC ID: 6025844498 Number of CIDs: 1 S…" at bounding box center [916, 386] width 1170 height 699
click at [1289, 72] on div "Build Launch Pokemon JP (YouTube) Google MCC ID: 6025844498 Number of CIDs: 1 S…" at bounding box center [915, 402] width 1107 height 667
click at [1467, 688] on div "Pokemon JP (YouTube) Google MCC ID: 6025844498 Number of CIDs: 1 Select campaig…" at bounding box center [915, 433] width 1105 height 603
click at [101, 232] on input "pokemon" at bounding box center [151, 233] width 239 height 20
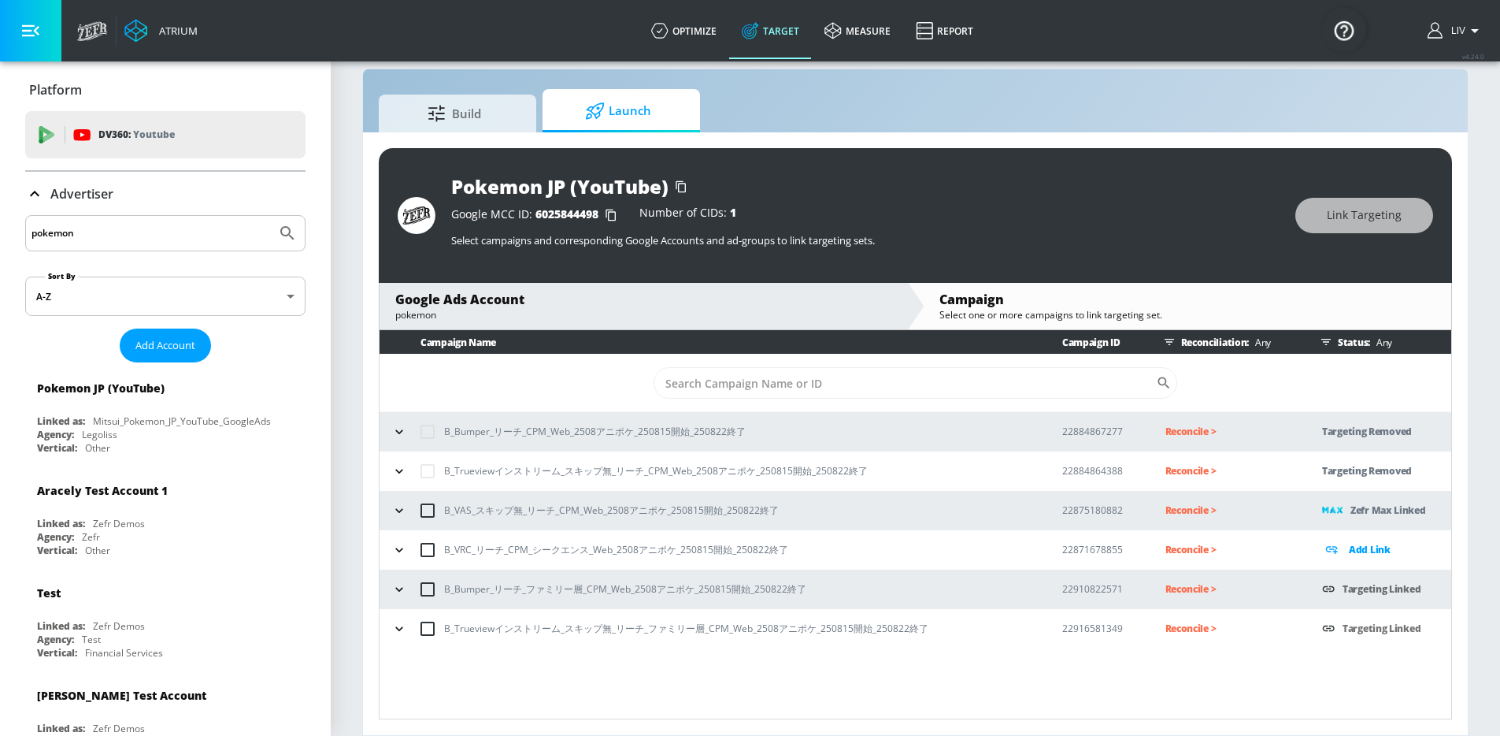
click at [101, 232] on input "pokemon" at bounding box center [151, 233] width 239 height 20
type input "panasonic"
click at [270, 216] on button "Submit Search" at bounding box center [287, 233] width 35 height 35
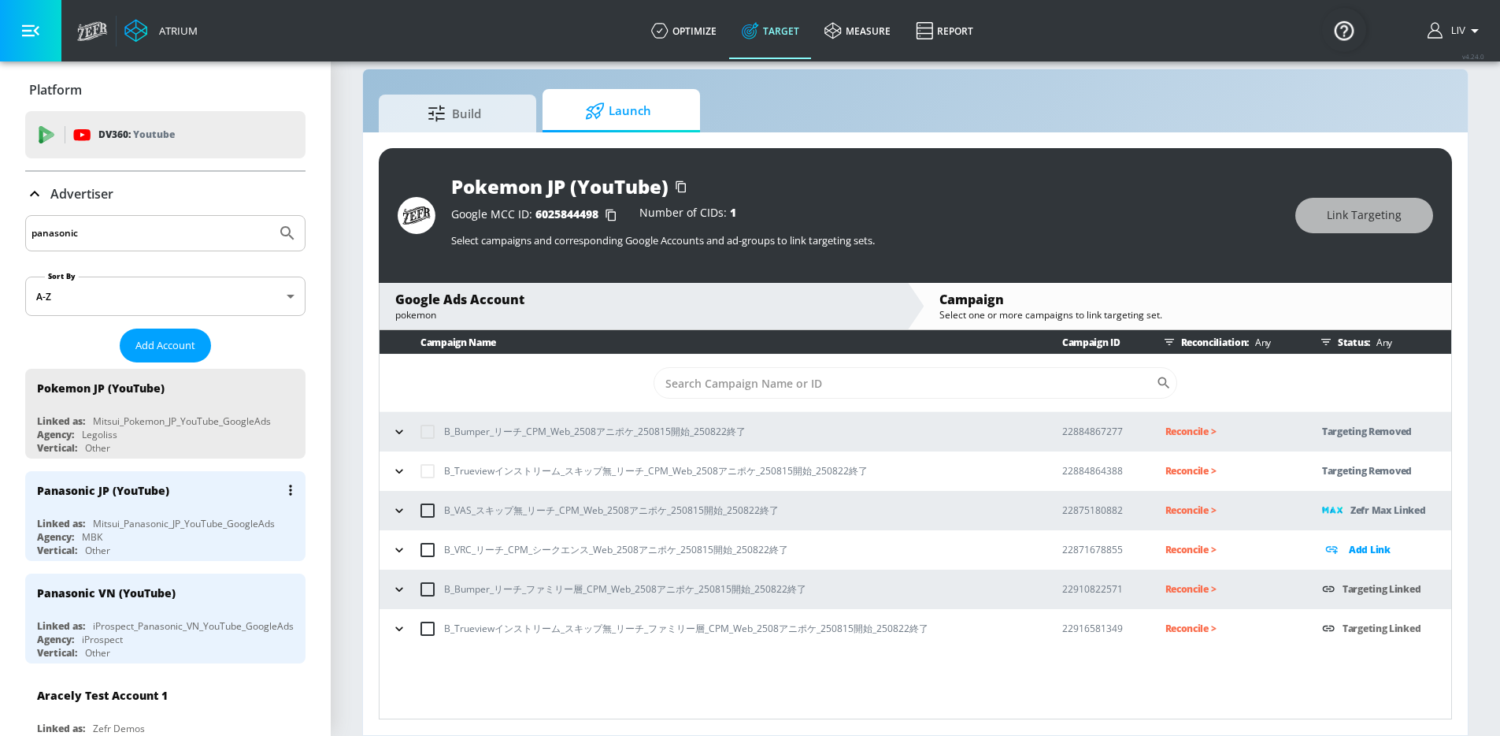
click at [150, 508] on div "Panasonic JP (YouTube)" at bounding box center [169, 490] width 265 height 38
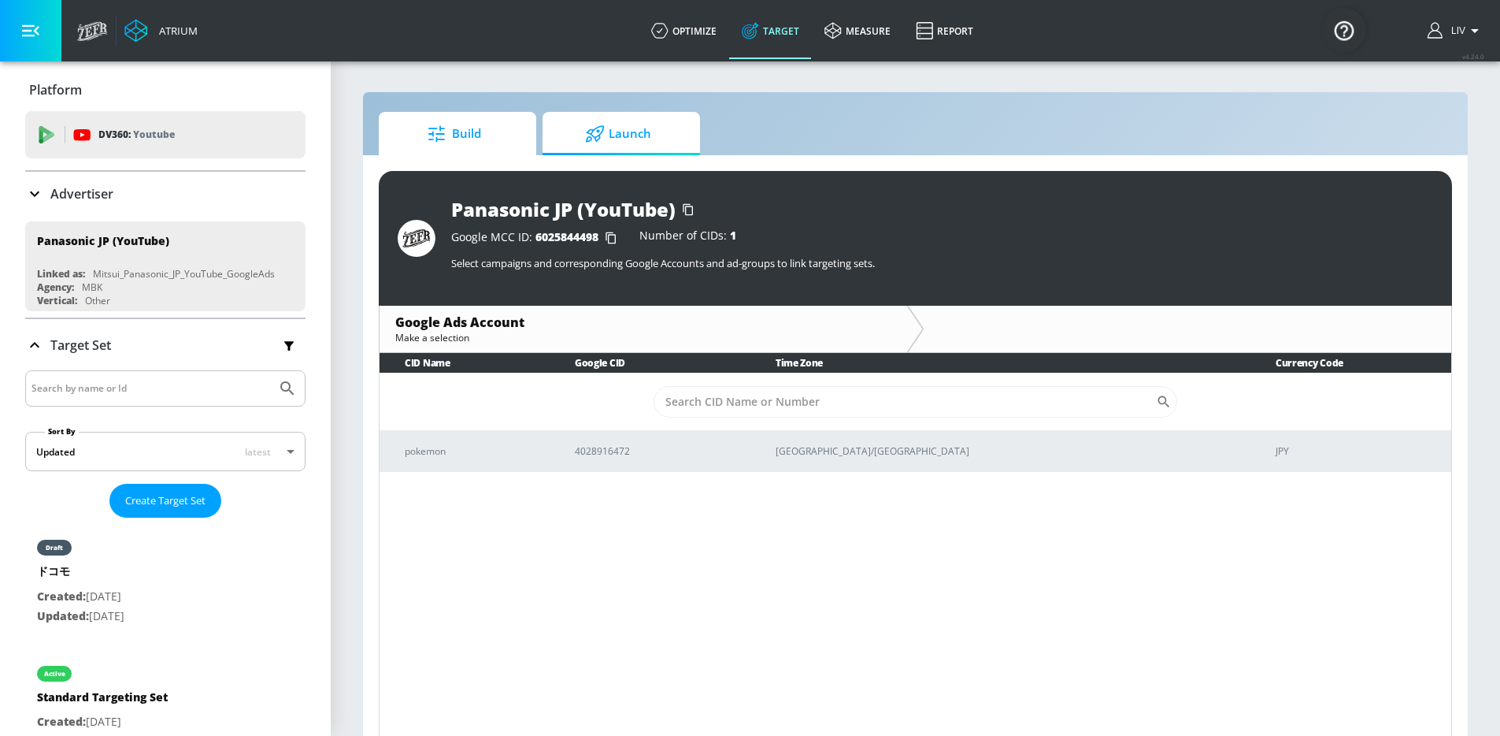
click at [500, 147] on span "Build" at bounding box center [455, 134] width 120 height 38
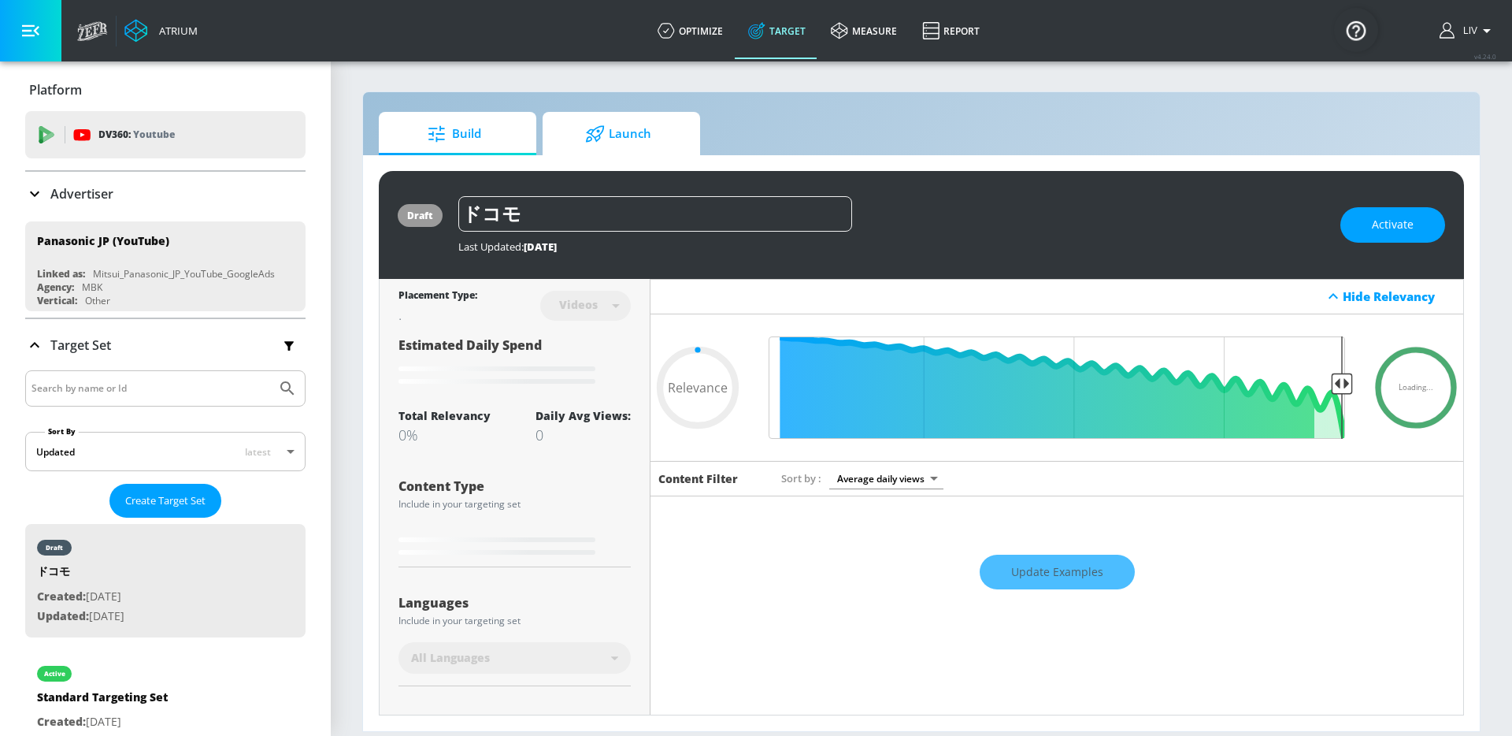
click at [588, 151] on span "Launch" at bounding box center [618, 134] width 120 height 38
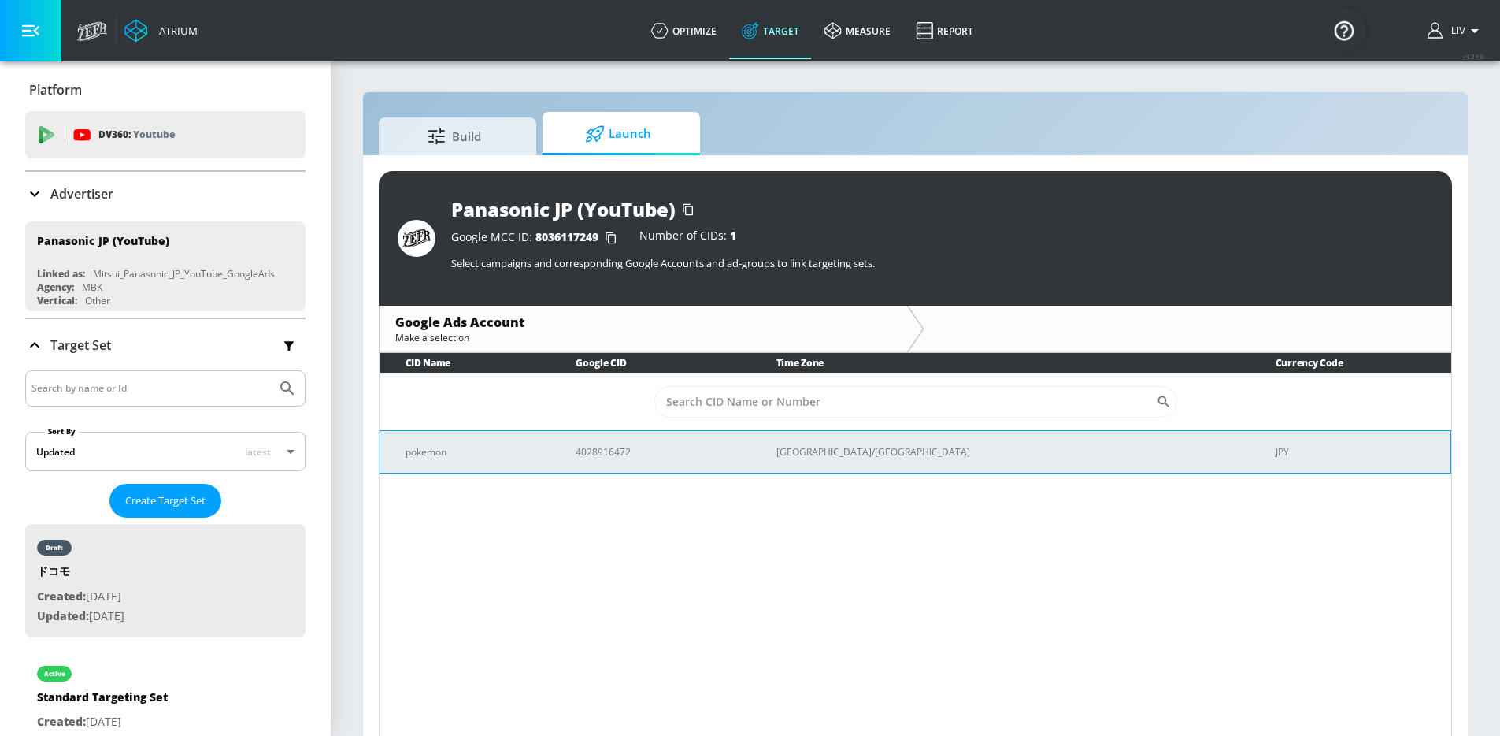
click at [538, 447] on p "pokemon" at bounding box center [472, 451] width 132 height 17
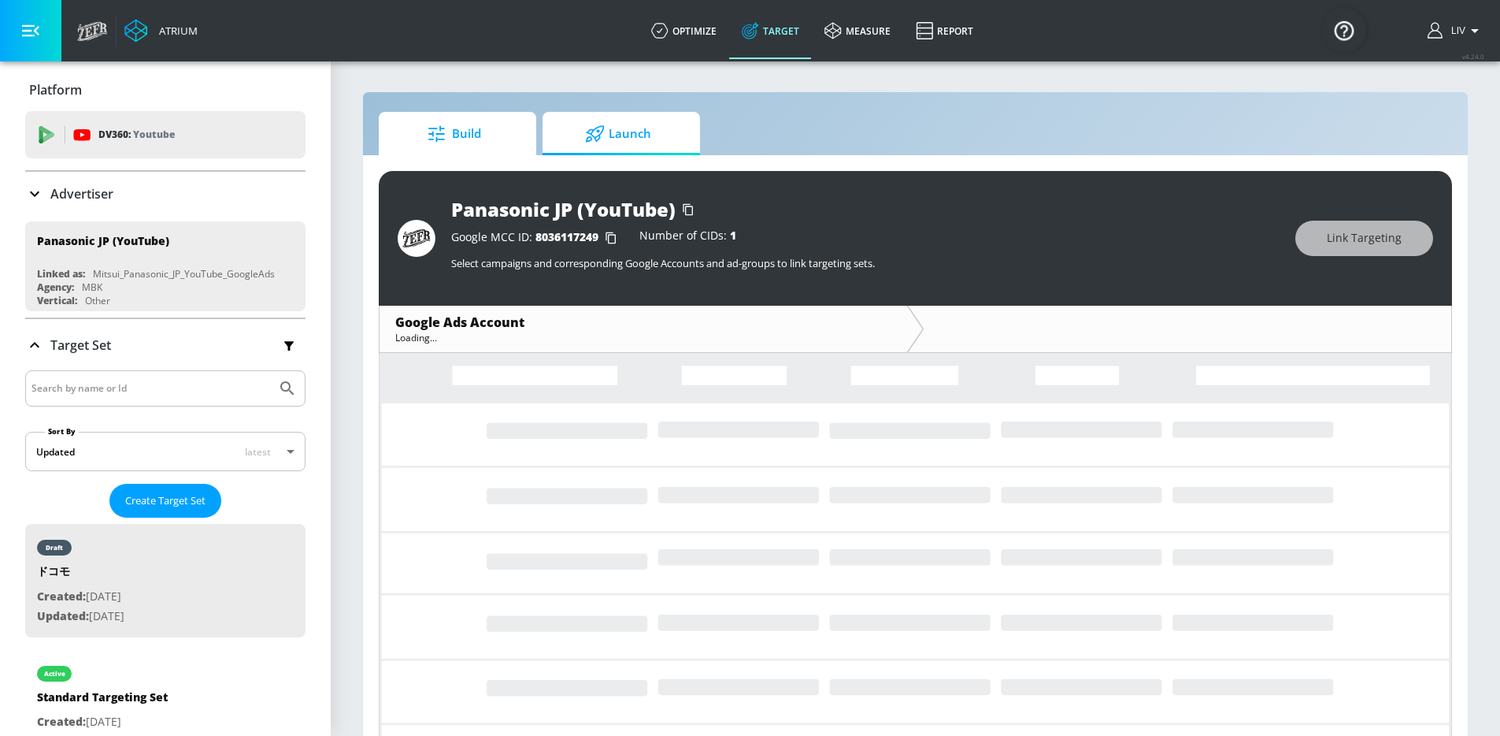
click at [508, 146] on span "Build" at bounding box center [455, 134] width 120 height 38
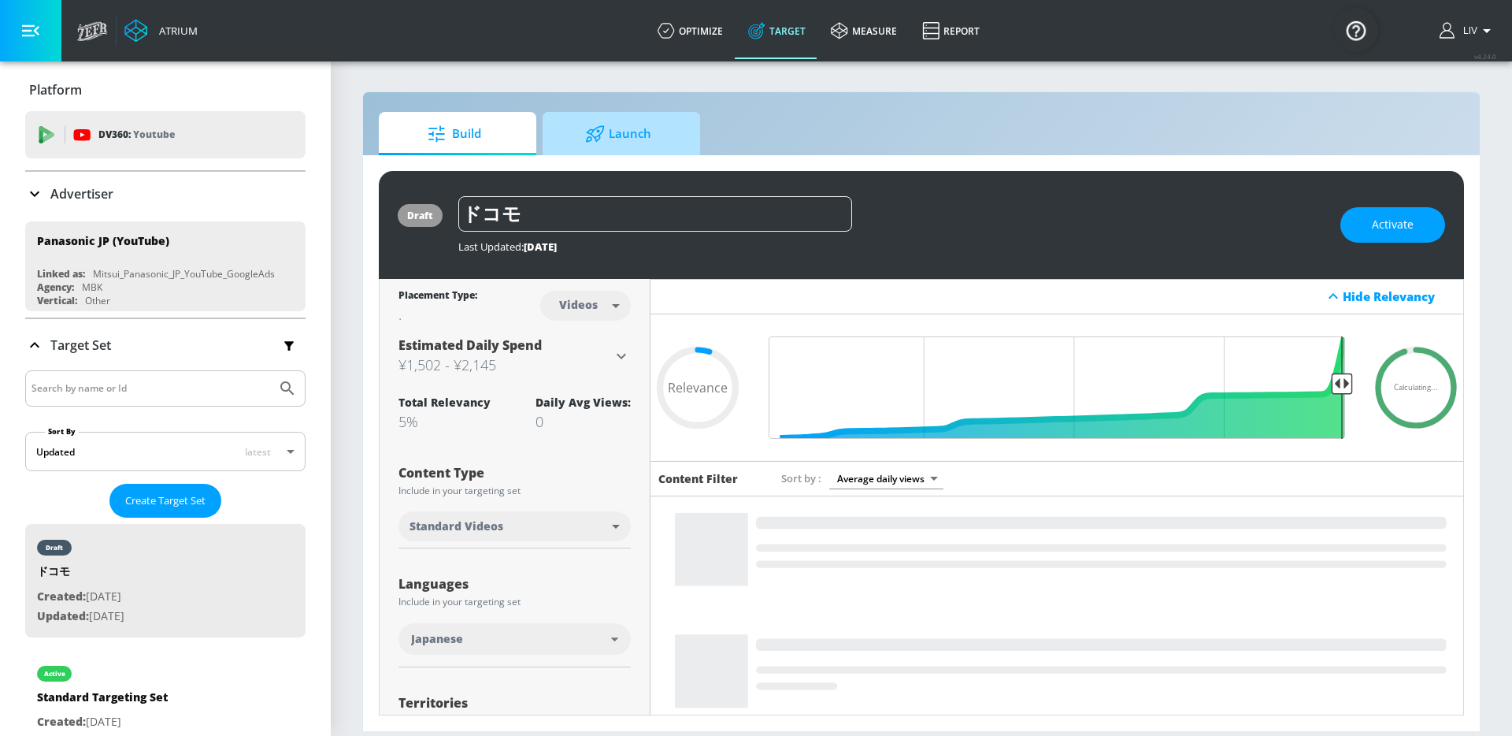
click at [614, 139] on span "Launch" at bounding box center [618, 134] width 120 height 38
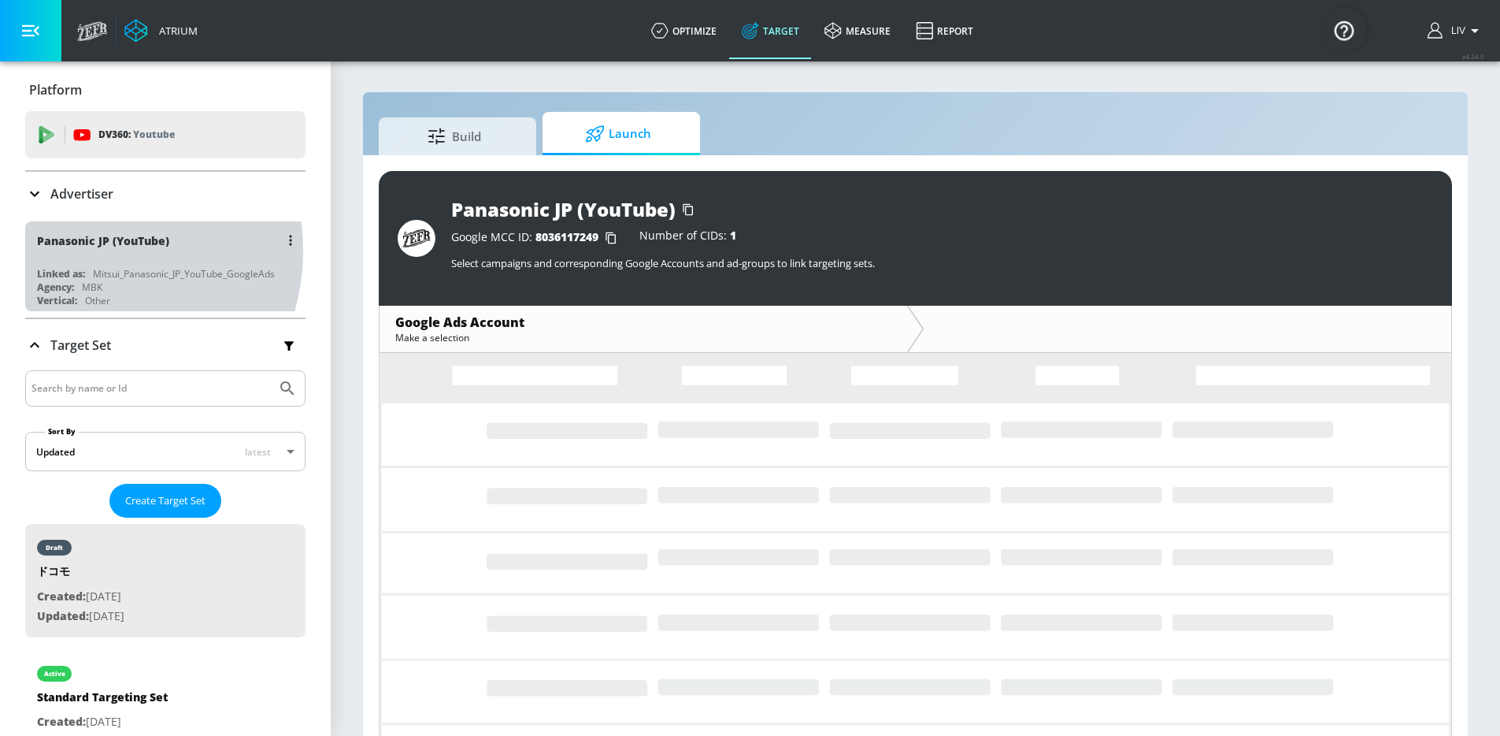
click at [81, 250] on div "Panasonic JP (YouTube)" at bounding box center [169, 240] width 265 height 38
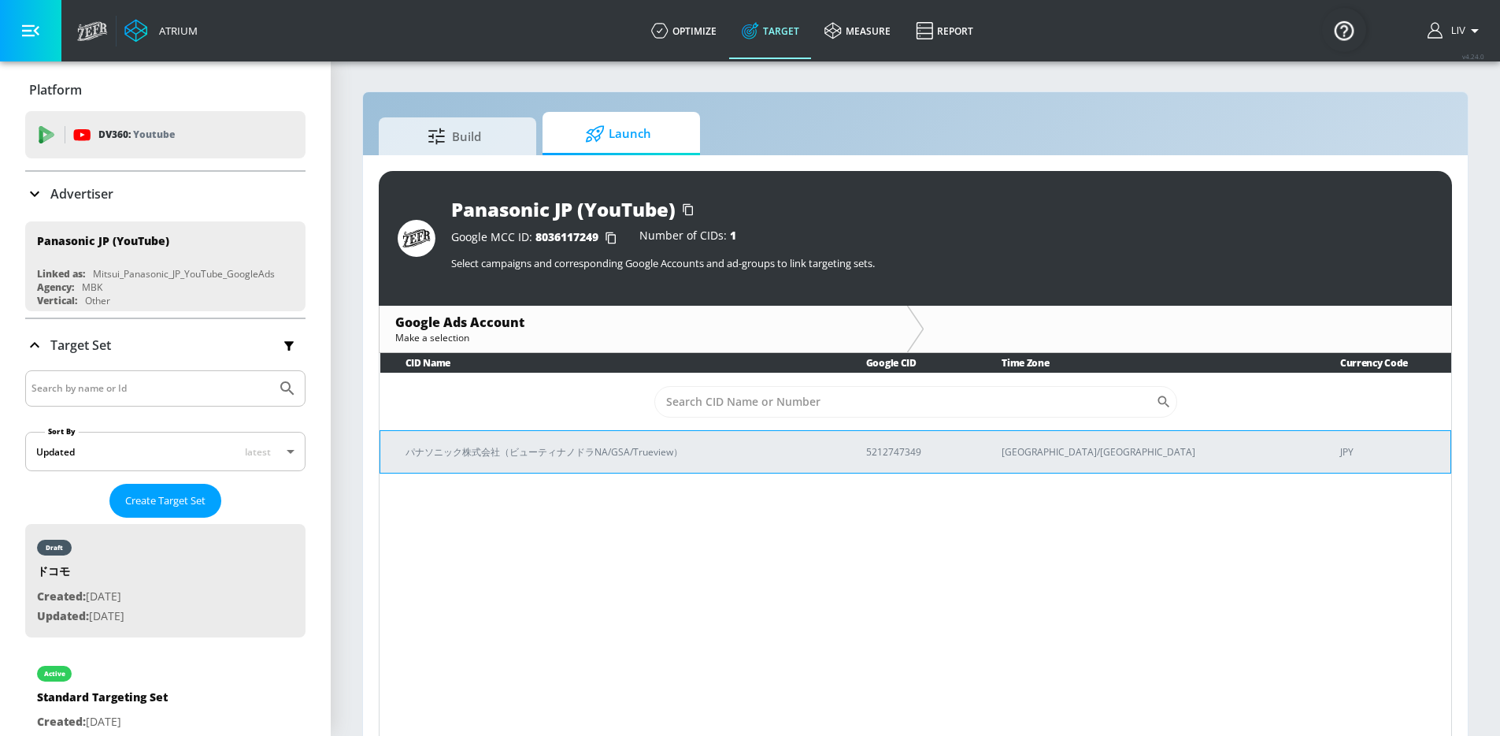
click at [686, 460] on td "パナソニック株式会社（ビューティナノドラNA/GSA/Trueview）" at bounding box center [610, 451] width 461 height 43
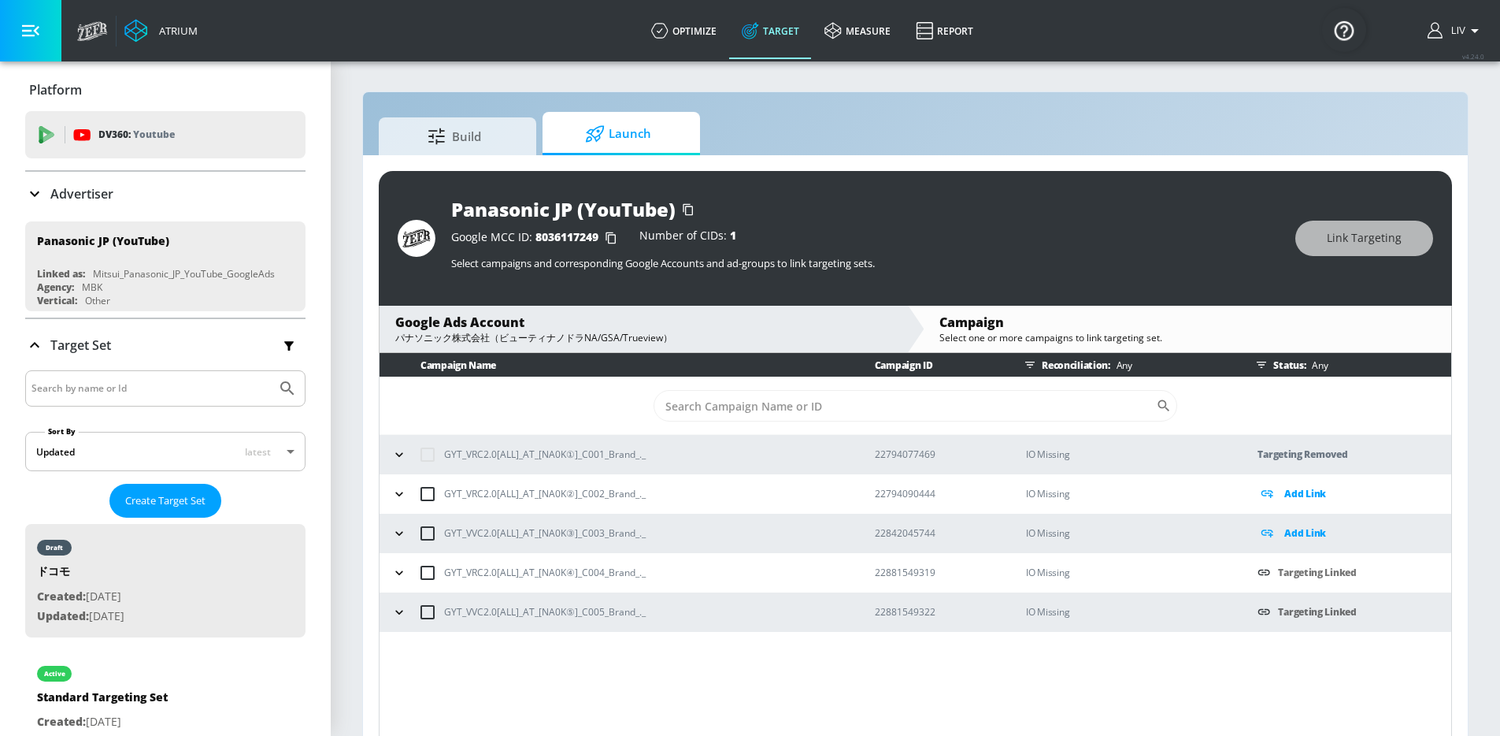
click at [916, 165] on div "Panasonic JP (YouTube) Google MCC ID: 8036117249 Number of CIDs: 1 Select campa…" at bounding box center [915, 456] width 1105 height 603
